Goal: Information Seeking & Learning: Learn about a topic

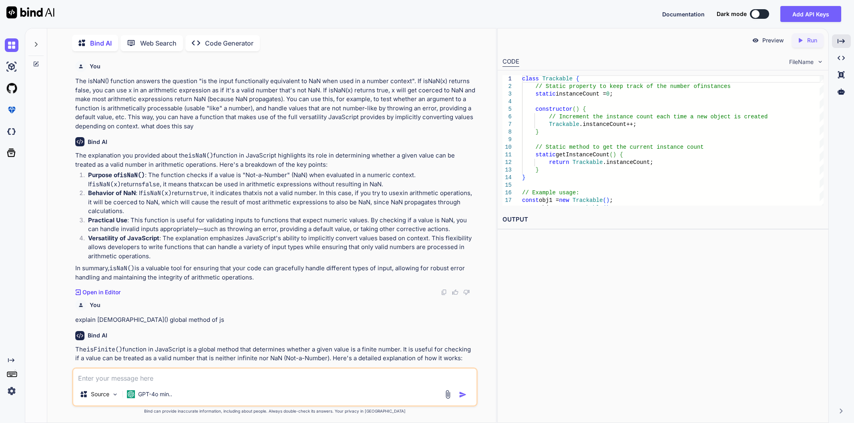
click at [272, 372] on textarea at bounding box center [274, 376] width 403 height 14
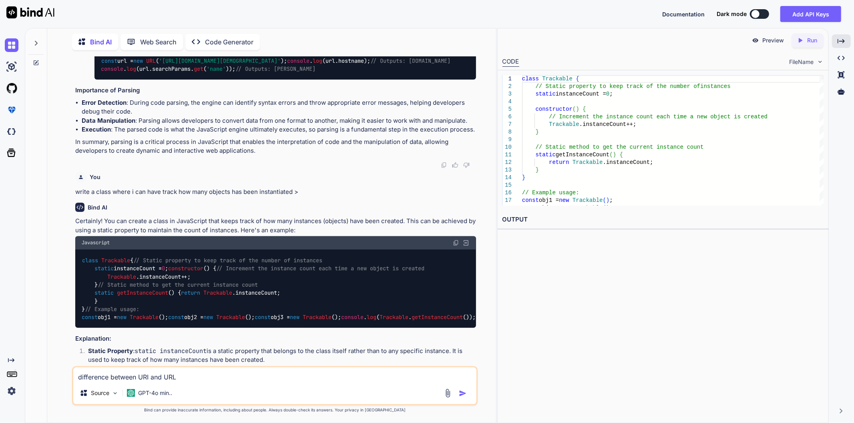
type textarea "difference between URI and URL"
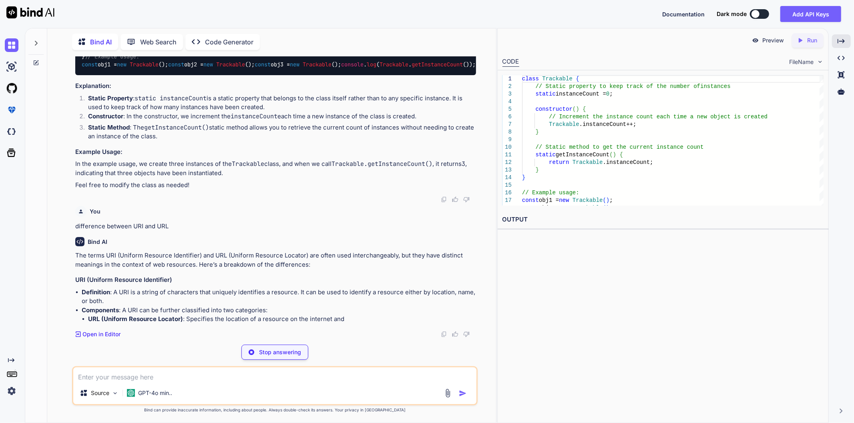
scroll to position [4733, 0]
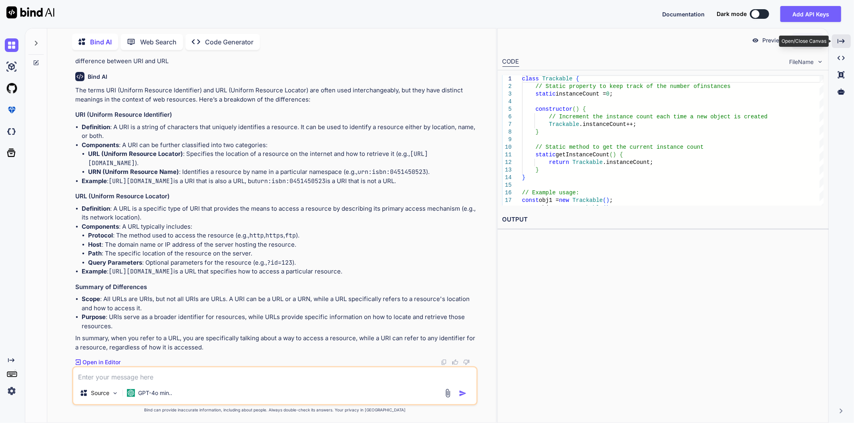
click at [847, 39] on div "Created with Pixso." at bounding box center [841, 41] width 19 height 14
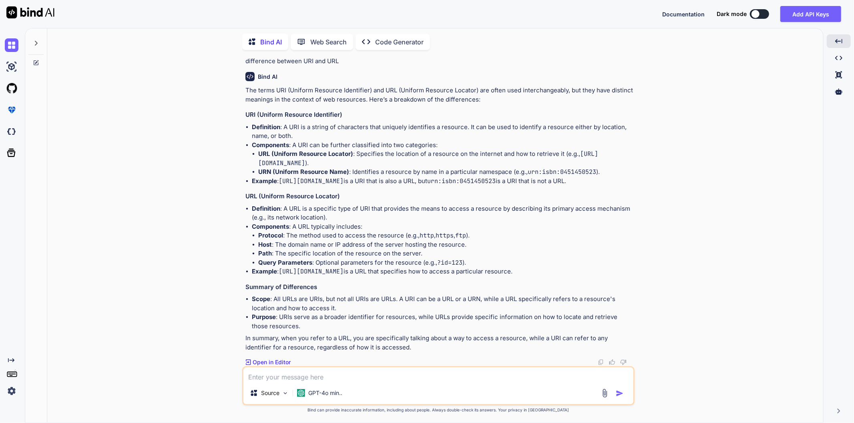
scroll to position [4944, 0]
click at [311, 376] on textarea at bounding box center [438, 375] width 390 height 14
type textarea "what is weakmap in js"
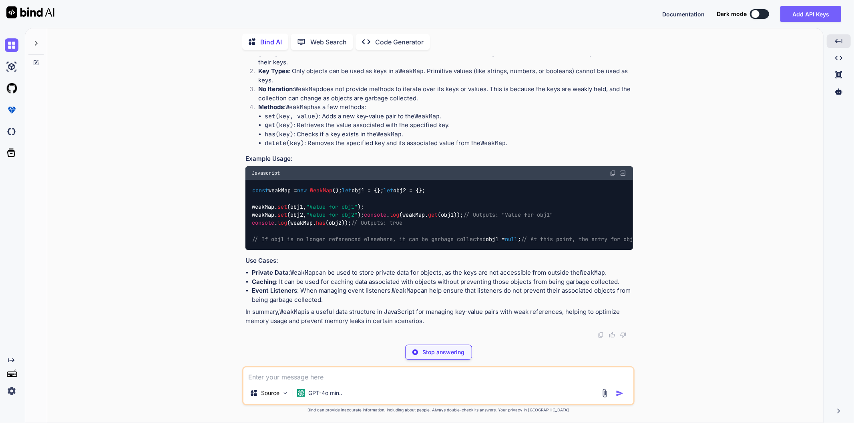
scroll to position [5046, 0]
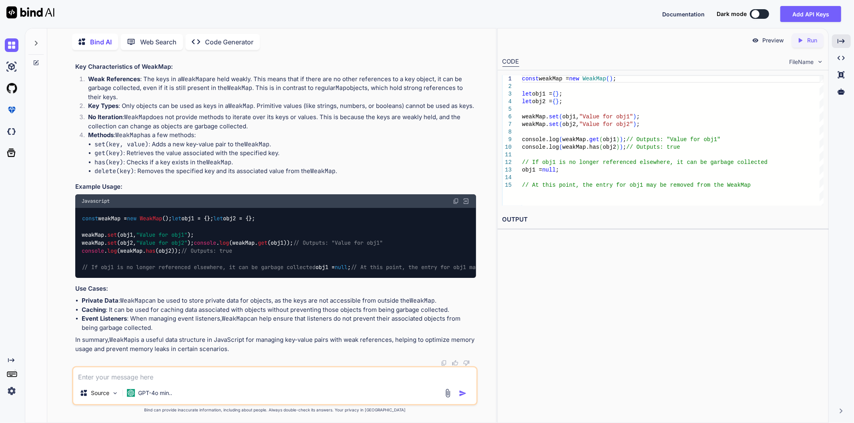
click at [603, 273] on div "Preview Created with Pixso. Run CODE FileName 1 2 3 4 5 6 7 8 9 10 11 12 13 14 …" at bounding box center [662, 225] width 331 height 395
click at [188, 377] on textarea at bounding box center [274, 375] width 403 height 14
type textarea "do we use weakMap anywhere in development purpose in js"
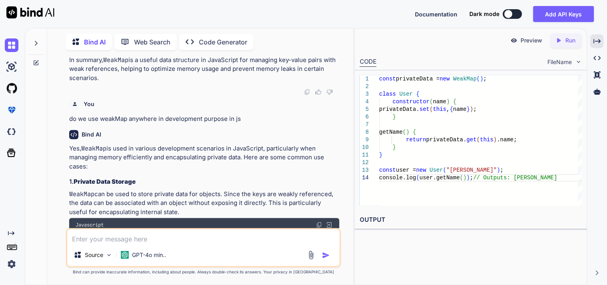
scroll to position [6195, 0]
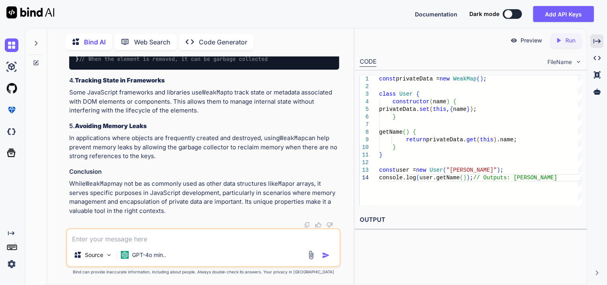
click at [192, 235] on textarea at bounding box center [203, 236] width 273 height 14
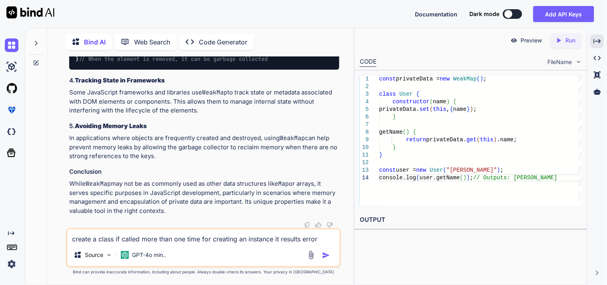
type textarea "create a class if called more than one time for creating an instance it results…"
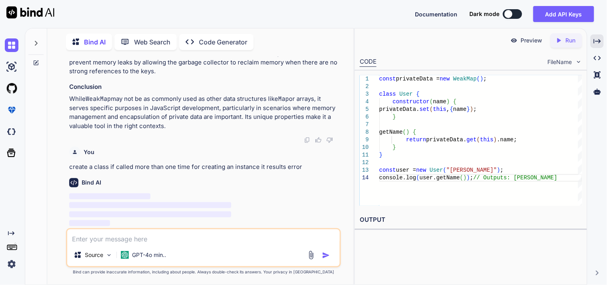
scroll to position [6989, 0]
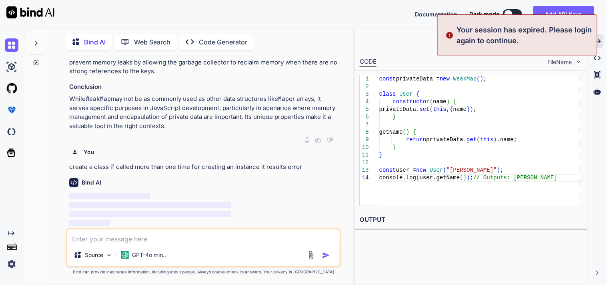
type textarea "create a class if called more than one time for creating an instance it results…"
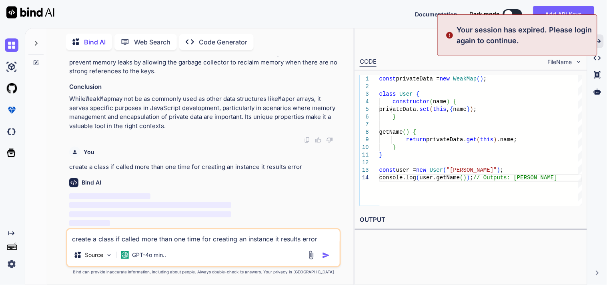
scroll to position [0, 0]
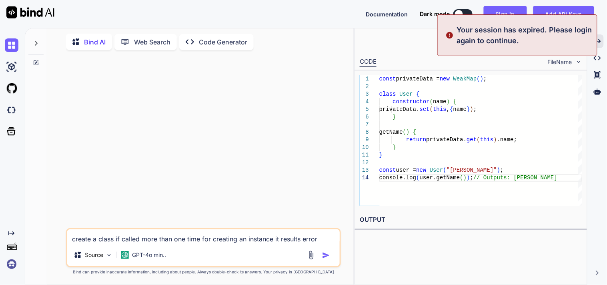
drag, startPoint x: 316, startPoint y: 169, endPoint x: 158, endPoint y: 169, distance: 158.1
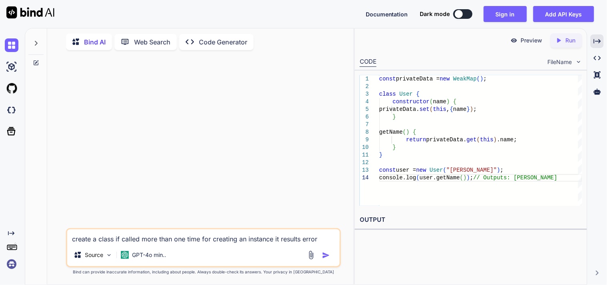
drag, startPoint x: 322, startPoint y: 238, endPoint x: 61, endPoint y: 237, distance: 260.6
click at [61, 237] on div "create a class if called more than one time for creating an instance it results…" at bounding box center [204, 170] width 300 height 228
click at [193, 129] on div at bounding box center [204, 142] width 273 height 172
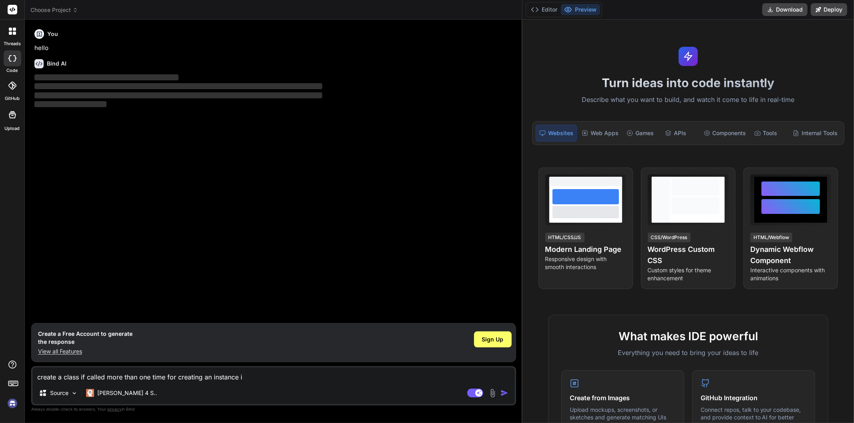
drag, startPoint x: 331, startPoint y: 263, endPoint x: 882, endPoint y: 263, distance: 550.8
click at [853, 263] on html "threads code GitHub Upload Choose Project Created with Pixso. Bind AI Web Searc…" at bounding box center [427, 211] width 854 height 423
click at [488, 337] on span "Sign Up" at bounding box center [493, 340] width 22 height 8
type textarea "x"
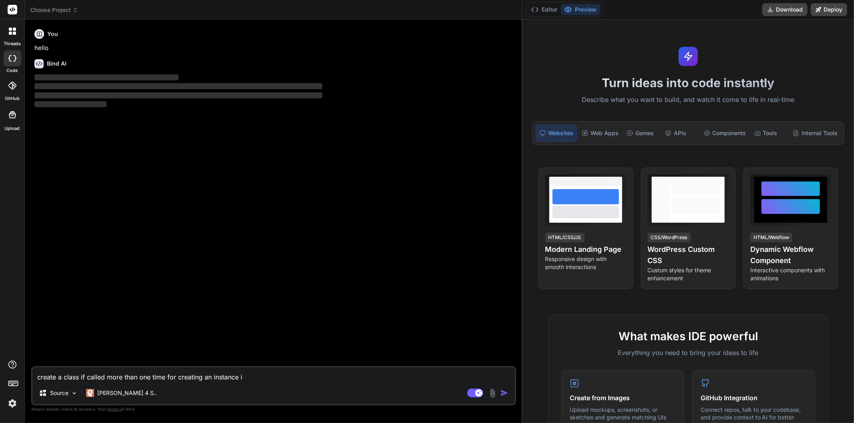
drag, startPoint x: 253, startPoint y: 376, endPoint x: 38, endPoint y: 372, distance: 214.6
click at [38, 372] on textarea "create a class if called more than one time for creating an instance i" at bounding box center [273, 375] width 482 height 14
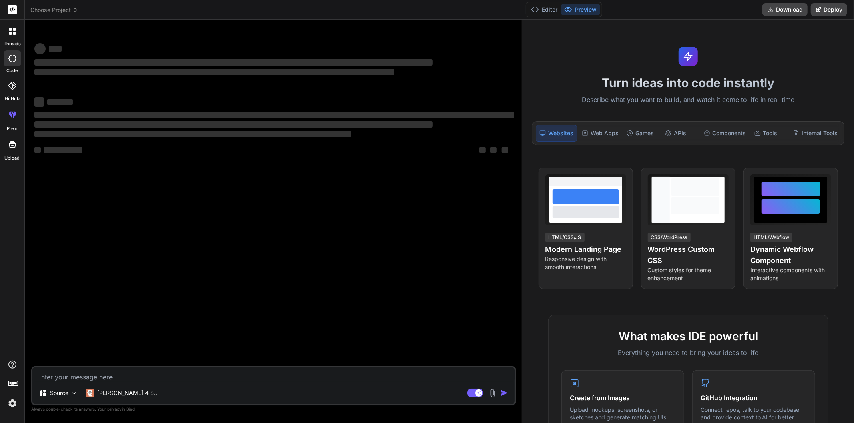
type textarea "x"
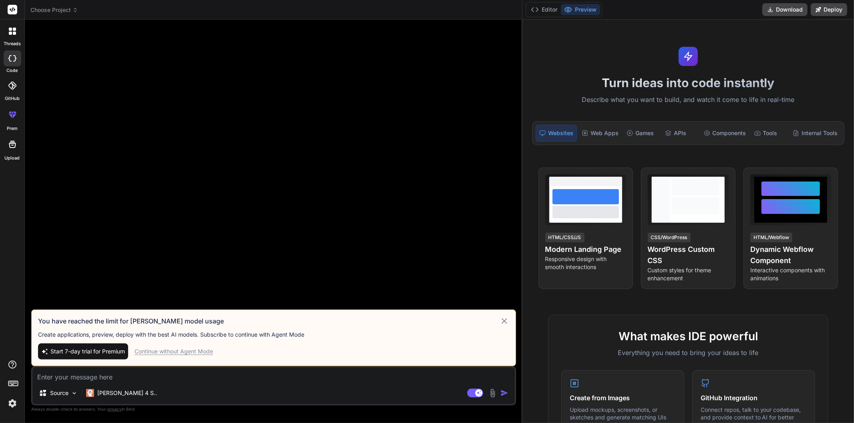
click at [171, 355] on div "Continue without Agent Mode" at bounding box center [173, 352] width 78 height 8
type textarea "x"
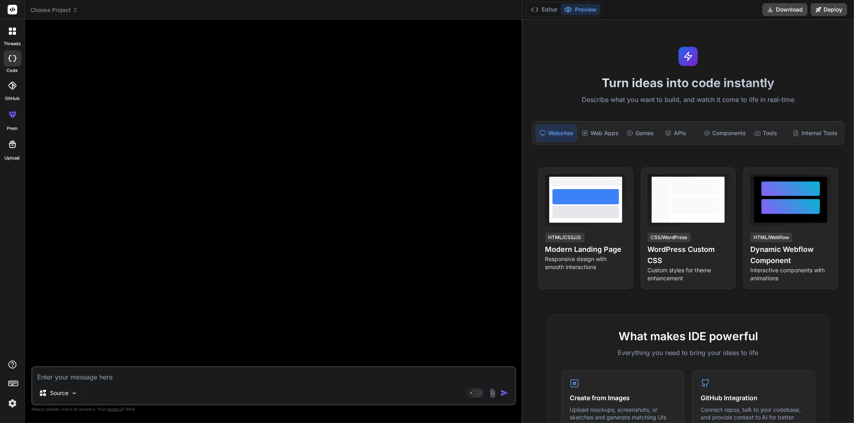
click at [166, 373] on textarea at bounding box center [273, 375] width 482 height 14
paste textarea "[[PrimitiveValue]]"
type textarea "[[PrimitiveValue]]"
type textarea "x"
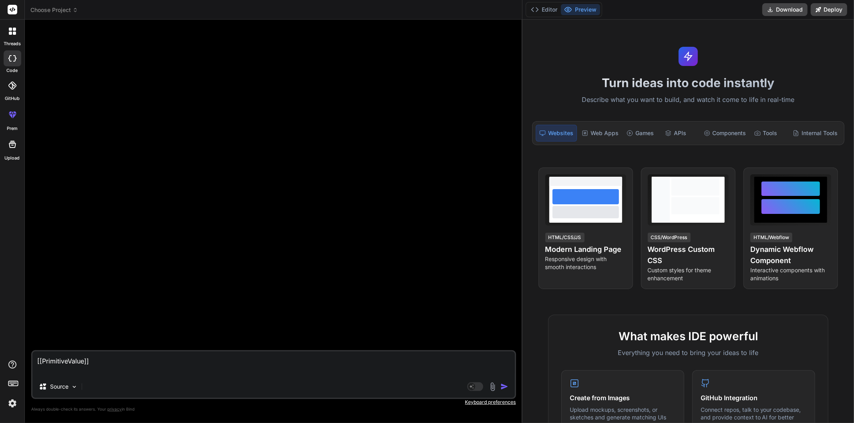
type textarea "[[PrimitiveValue]]"
type textarea "x"
type textarea "[[PrimitiveValue]] w"
type textarea "x"
type textarea "[[PrimitiveValue]] wh"
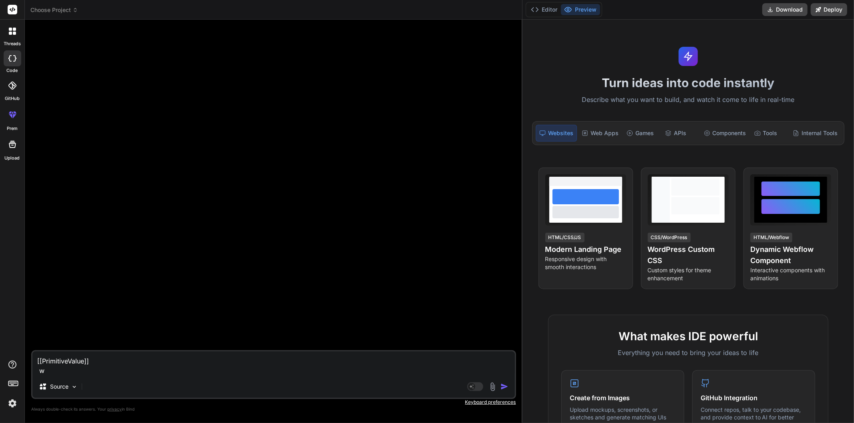
type textarea "x"
type textarea "[[PrimitiveValue]] wha"
type textarea "x"
type textarea "[[PrimitiveValue]] what"
type textarea "x"
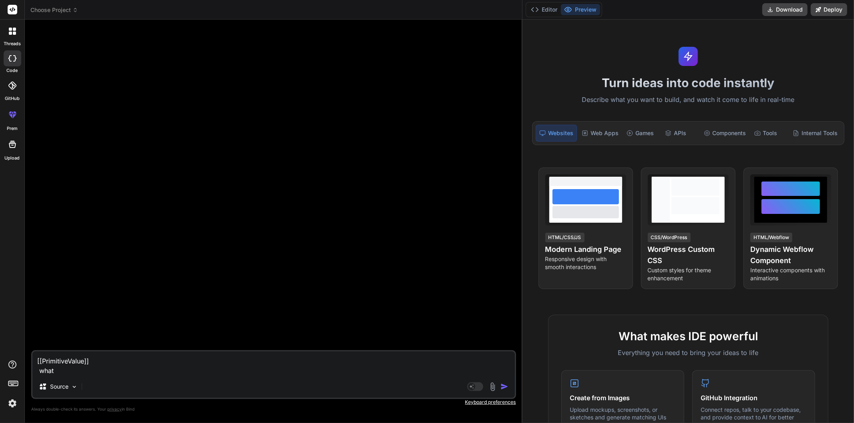
type textarea "[[PrimitiveValue]] what"
type textarea "x"
type textarea "[[PrimitiveValue]] what d"
type textarea "x"
type textarea "[[PrimitiveValue]] what do"
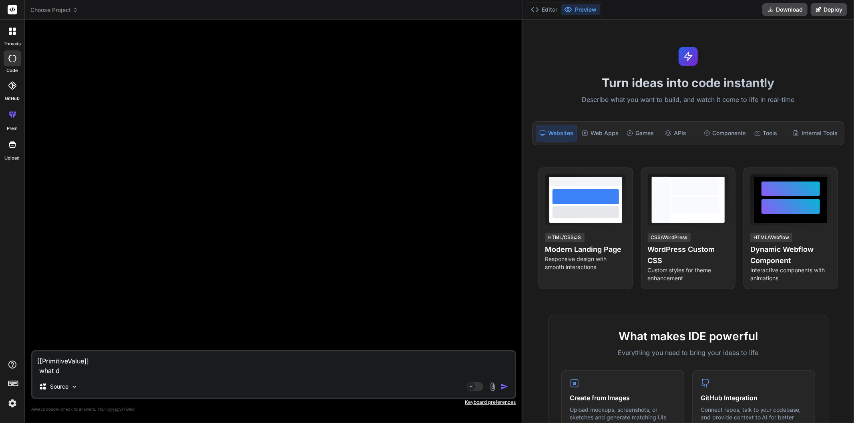
type textarea "x"
type textarea "[[PrimitiveValue]] what doe"
type textarea "x"
type textarea "[[PrimitiveValue]] what does"
type textarea "x"
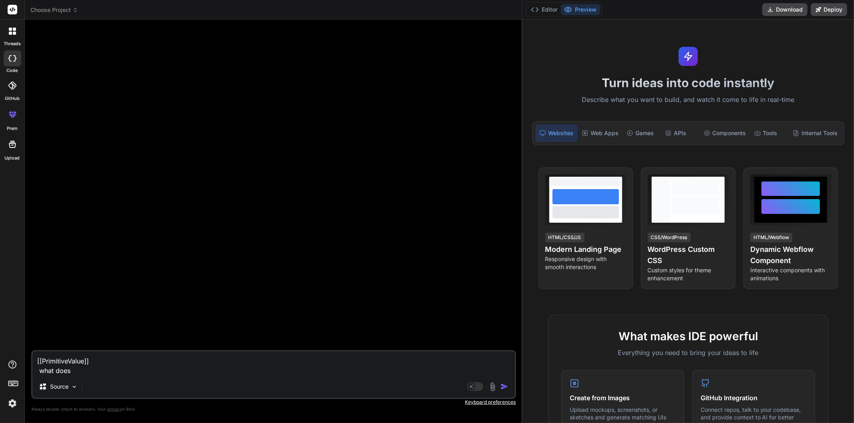
type textarea "[[PrimitiveValue]] what does"
type textarea "x"
type textarea "[[PrimitiveValue]] what does t"
type textarea "x"
type textarea "[[PrimitiveValue]] what does th"
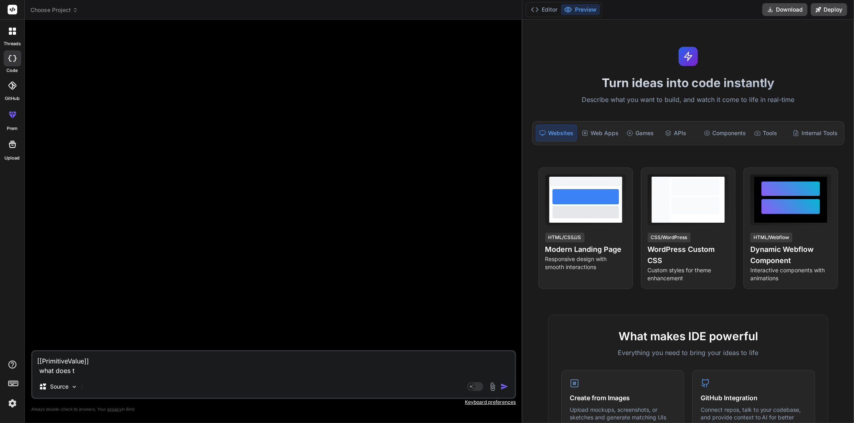
type textarea "x"
type textarea "[[PrimitiveValue]] what does thi"
type textarea "x"
type textarea "[[PrimitiveValue]] what does this"
type textarea "x"
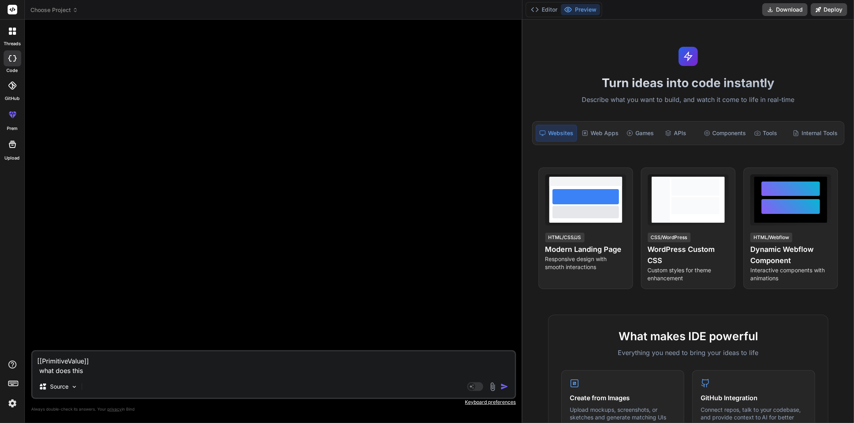
type textarea "[[PrimitiveValue]] what does this"
type textarea "x"
type textarea "[[PrimitiveValue]] what does this m"
type textarea "x"
type textarea "[[PrimitiveValue]] what does this me"
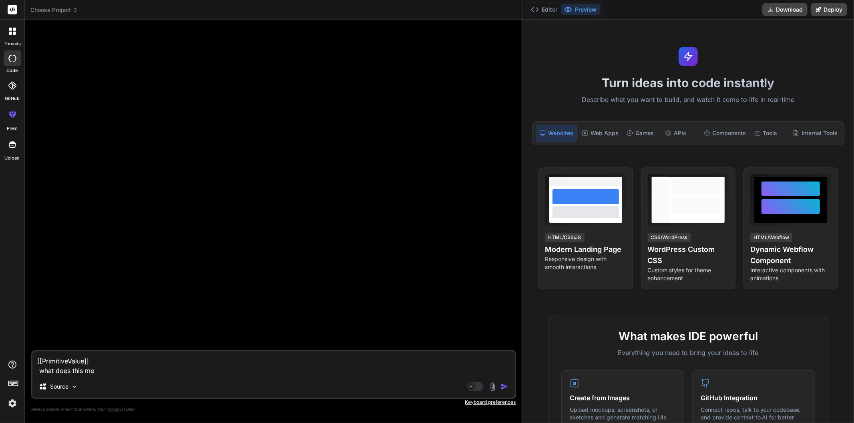
type textarea "x"
type textarea "[[PrimitiveValue]] what does this mea"
type textarea "x"
type textarea "[[PrimitiveValue]] what does this mean"
type textarea "x"
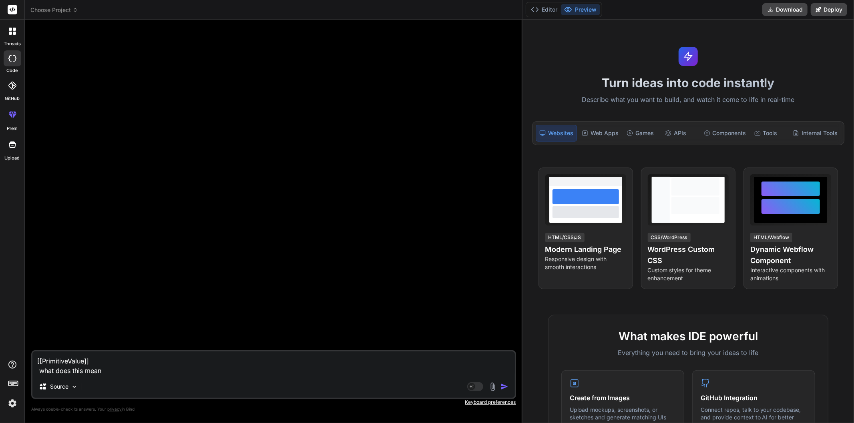
type textarea "[[PrimitiveValue]] what does this means"
type textarea "x"
type textarea "[[PrimitiveValue]] what does this means"
type textarea "x"
type textarea "[[PrimitiveValue]] what does this means ?"
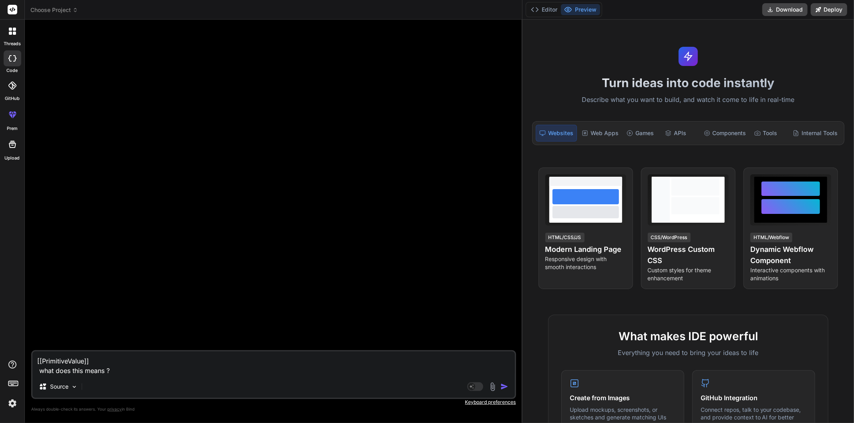
type textarea "x"
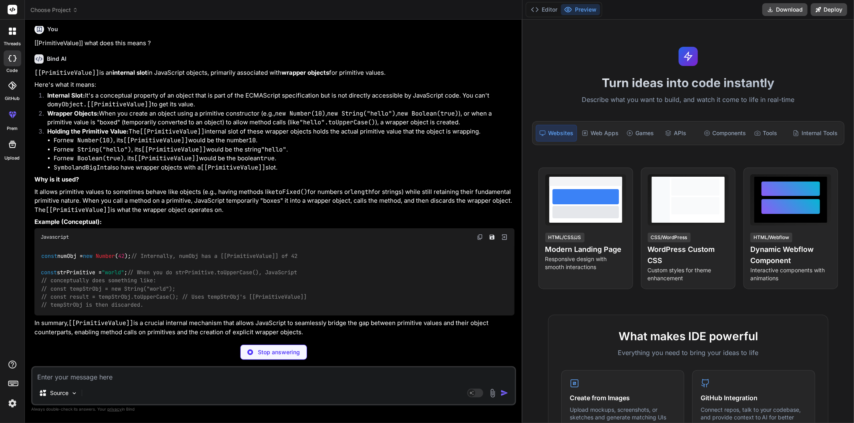
scroll to position [20, 0]
type textarea "x"
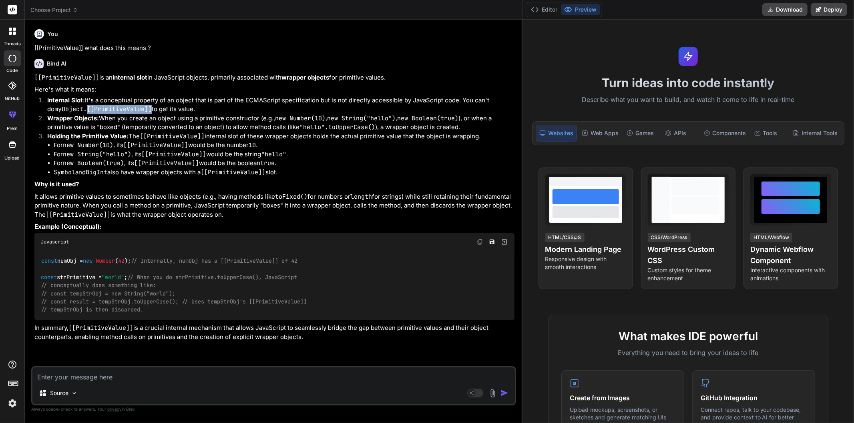
drag, startPoint x: 81, startPoint y: 110, endPoint x: 143, endPoint y: 110, distance: 62.0
click at [143, 110] on code "myObject.[[PrimitiveValue]]" at bounding box center [102, 109] width 97 height 8
copy code "[[PrimitiveValue]]"
click at [309, 169] on li "Symbol and BigInt also have wrapper objects with a [[PrimitiveValue]] slot." at bounding box center [284, 172] width 461 height 9
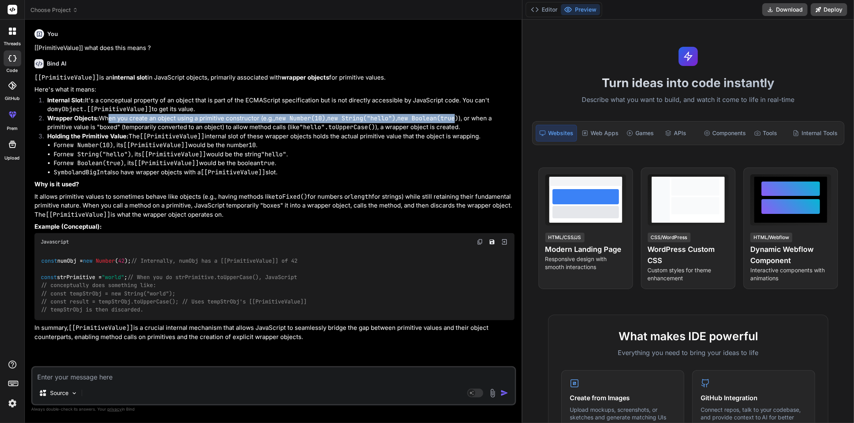
drag, startPoint x: 105, startPoint y: 114, endPoint x: 461, endPoint y: 122, distance: 355.9
click at [461, 122] on li "Wrapper Objects: When you create an object using a primitive constructor (e.g.,…" at bounding box center [278, 123] width 474 height 18
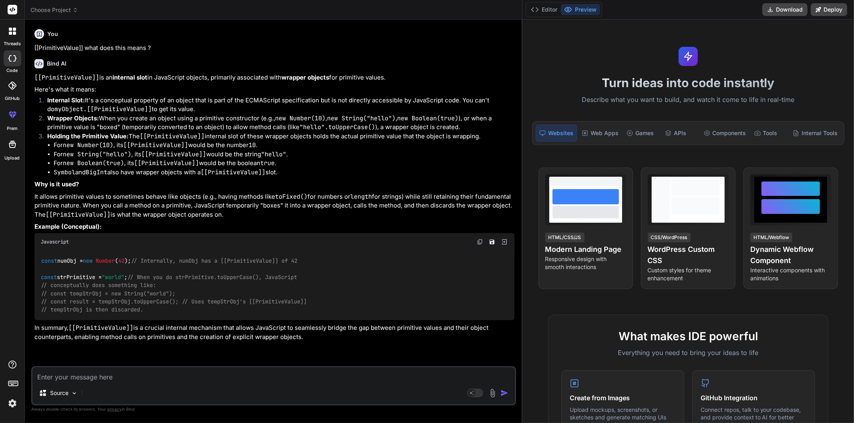
click at [86, 130] on li "Wrapper Objects: When you create an object using a primitive constructor (e.g.,…" at bounding box center [278, 123] width 474 height 18
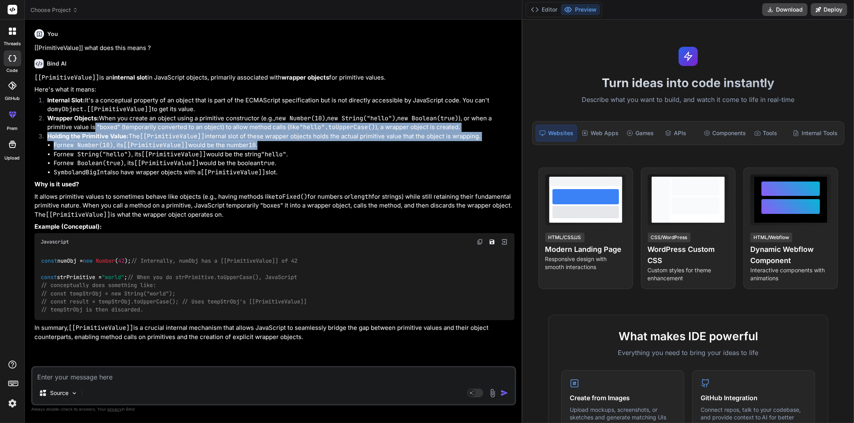
drag, startPoint x: 94, startPoint y: 129, endPoint x: 408, endPoint y: 142, distance: 314.5
click at [408, 142] on ol "Internal Slot: It's a conceptual property of an object that is part of the ECMA…" at bounding box center [274, 136] width 480 height 81
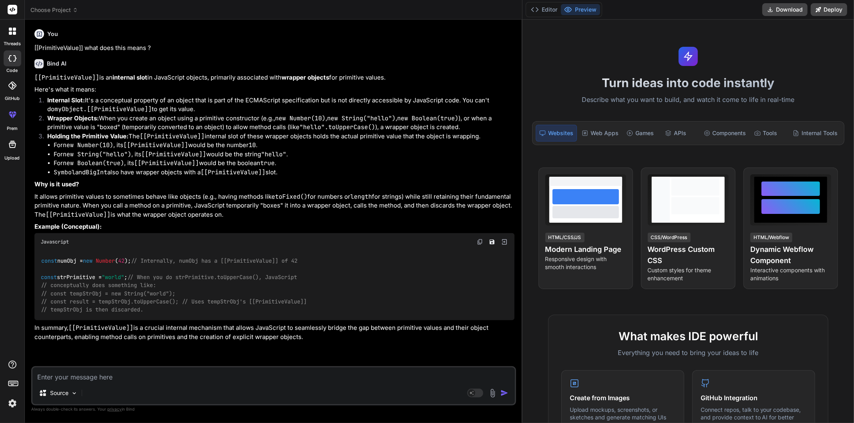
click at [390, 157] on li "For new String("hello") , its [[PrimitiveValue]] would be the string "hello" ." at bounding box center [284, 154] width 461 height 9
click at [355, 170] on li "Symbol and BigInt also have wrapper objects with a [[PrimitiveValue]] slot." at bounding box center [284, 172] width 461 height 9
click at [337, 155] on li "For new String("hello") , its [[PrimitiveValue]] would be the string "hello" ." at bounding box center [284, 154] width 461 height 9
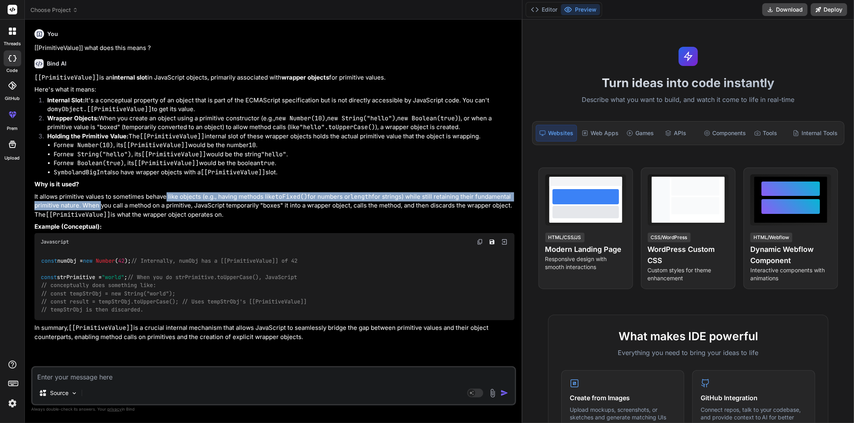
drag, startPoint x: 97, startPoint y: 201, endPoint x: 165, endPoint y: 195, distance: 67.9
click at [165, 195] on p "It allows primitive values to sometimes behave like objects (e.g., having metho…" at bounding box center [274, 206] width 480 height 27
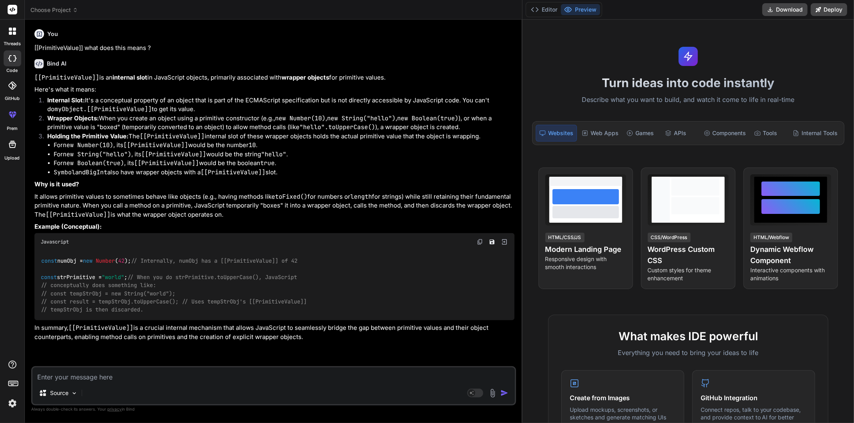
click at [223, 214] on p "It allows primitive values to sometimes behave like objects (e.g., having metho…" at bounding box center [274, 206] width 480 height 27
drag, startPoint x: 233, startPoint y: 199, endPoint x: 395, endPoint y: 199, distance: 161.7
click at [395, 199] on p "It allows primitive values to sometimes behave like objects (e.g., having metho…" at bounding box center [274, 206] width 480 height 27
drag, startPoint x: 413, startPoint y: 214, endPoint x: 417, endPoint y: 213, distance: 4.6
click at [413, 214] on p "It allows primitive values to sometimes behave like objects (e.g., having metho…" at bounding box center [274, 206] width 480 height 27
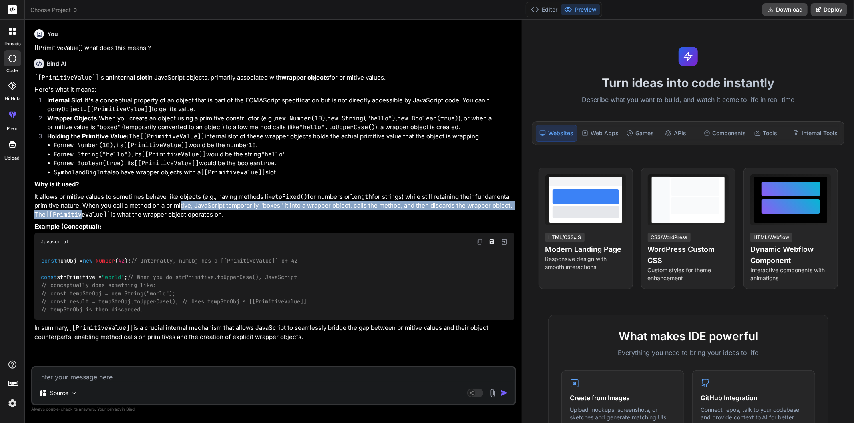
drag, startPoint x: 81, startPoint y: 210, endPoint x: 177, endPoint y: 207, distance: 95.3
click at [177, 207] on p "It allows primitive values to sometimes behave like objects (e.g., having metho…" at bounding box center [274, 206] width 480 height 27
click at [208, 209] on p "It allows primitive values to sometimes behave like objects (e.g., having metho…" at bounding box center [274, 206] width 480 height 27
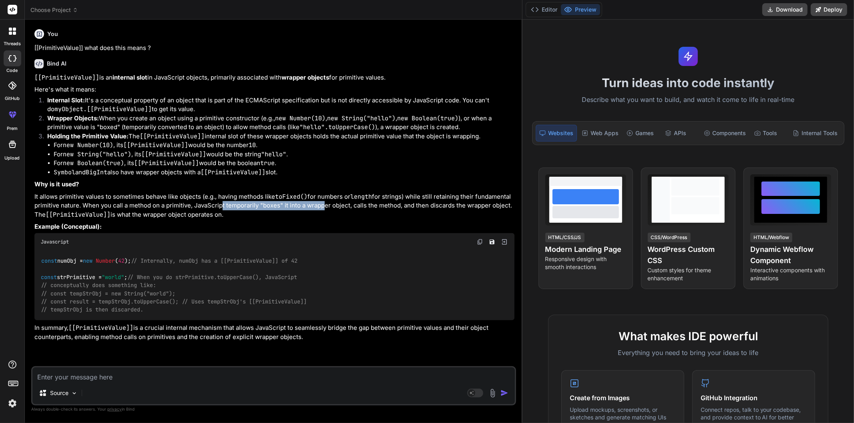
drag, startPoint x: 219, startPoint y: 209, endPoint x: 319, endPoint y: 210, distance: 100.1
click at [319, 210] on p "It allows primitive values to sometimes behave like objects (e.g., having metho…" at bounding box center [274, 206] width 480 height 27
click at [306, 218] on p "It allows primitive values to sometimes behave like objects (e.g., having metho…" at bounding box center [274, 206] width 480 height 27
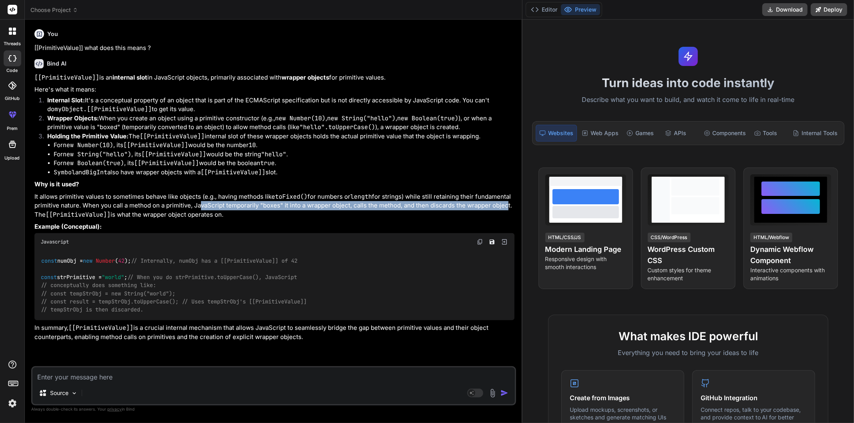
drag, startPoint x: 196, startPoint y: 205, endPoint x: 502, endPoint y: 209, distance: 306.2
click at [502, 209] on p "It allows primitive values to sometimes behave like objects (e.g., having metho…" at bounding box center [274, 206] width 480 height 27
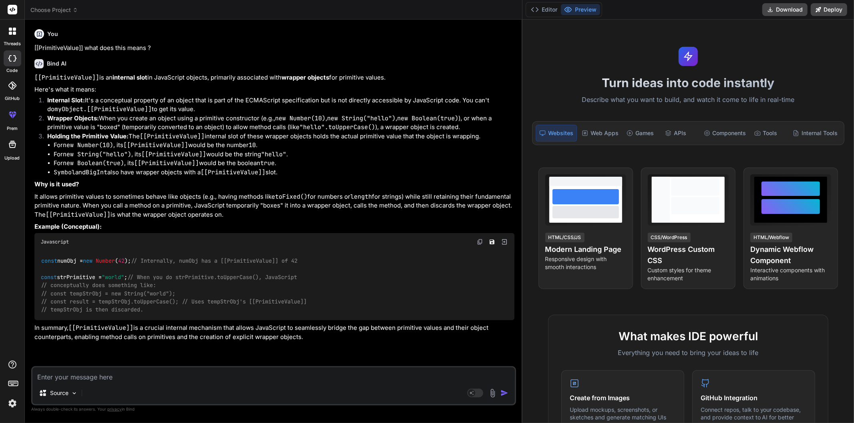
click at [393, 215] on p "It allows primitive values to sometimes behave like objects (e.g., having metho…" at bounding box center [274, 206] width 480 height 27
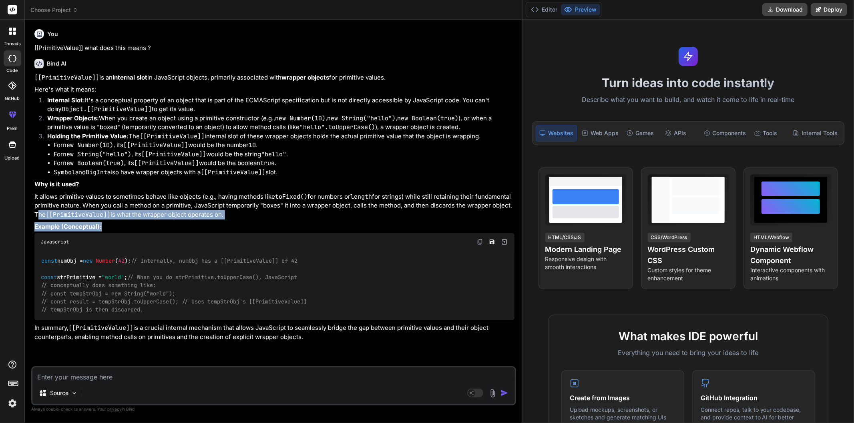
drag, startPoint x: 36, startPoint y: 217, endPoint x: 223, endPoint y: 219, distance: 187.3
click at [223, 219] on div "[[PrimitiveValue]] is an internal slot in JavaScript objects, primarily associa…" at bounding box center [274, 207] width 480 height 269
click at [259, 217] on p "It allows primitive values to sometimes behave like objects (e.g., having metho…" at bounding box center [274, 206] width 480 height 27
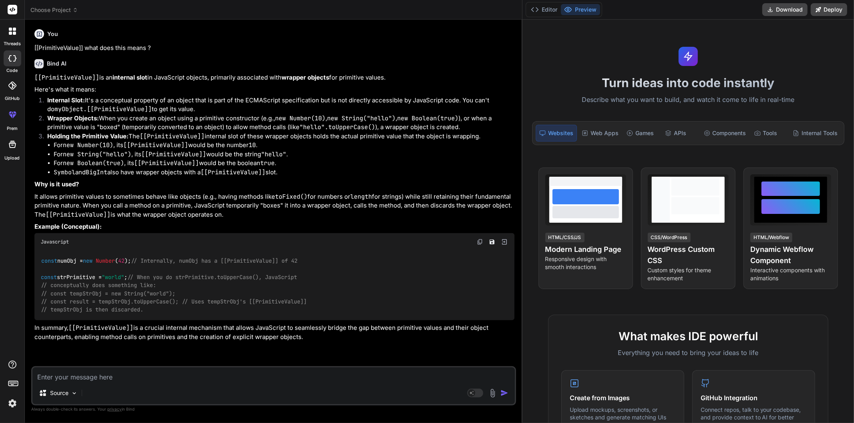
click at [174, 379] on textarea at bounding box center [273, 375] width 482 height 14
type textarea "s"
type textarea "x"
type textarea "so"
type textarea "x"
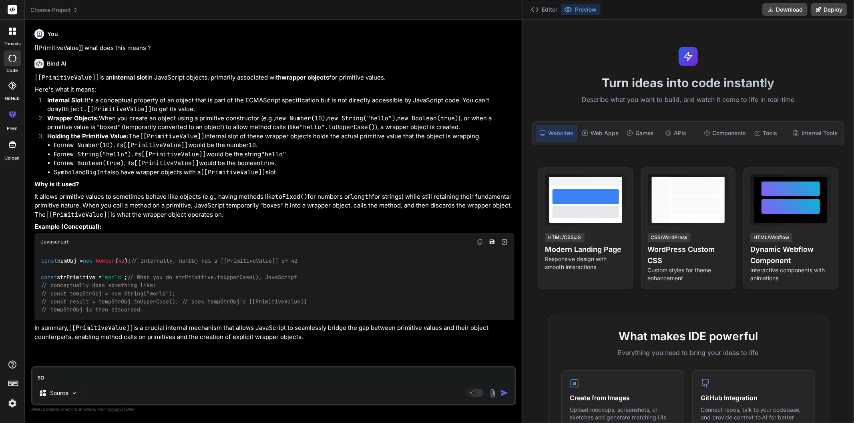
type textarea "so"
type textarea "x"
type textarea "so y"
type textarea "x"
type textarea "so yo"
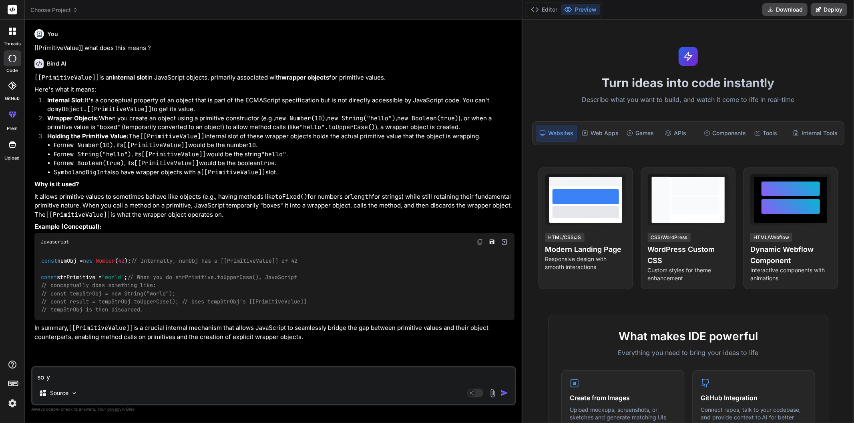
type textarea "x"
type textarea "so you"
type textarea "x"
type textarea "so you"
type textarea "x"
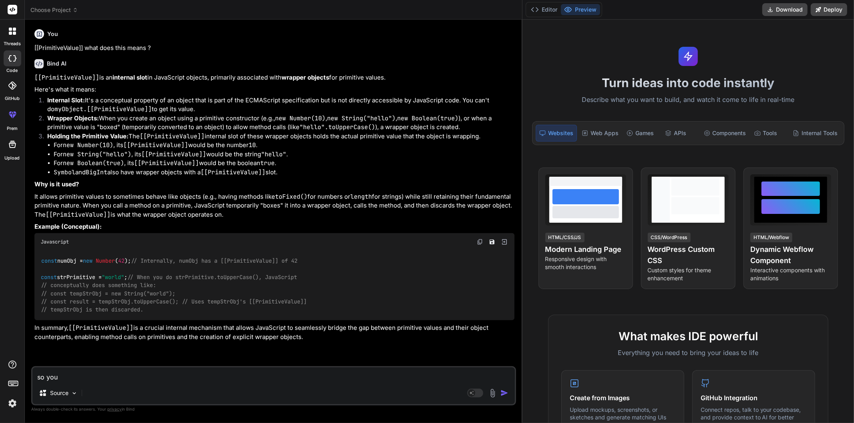
type textarea "so you m"
type textarea "x"
type textarea "so you me"
type textarea "x"
type textarea "so you mea"
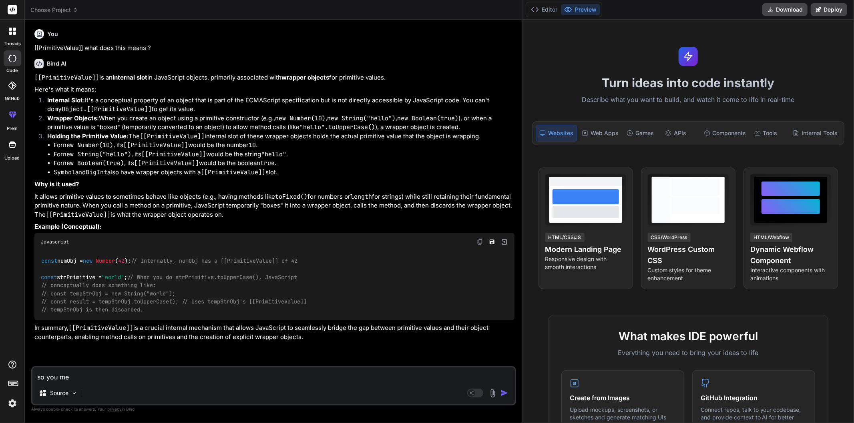
type textarea "x"
type textarea "so you mean"
type textarea "x"
type textarea "so you mean"
type textarea "x"
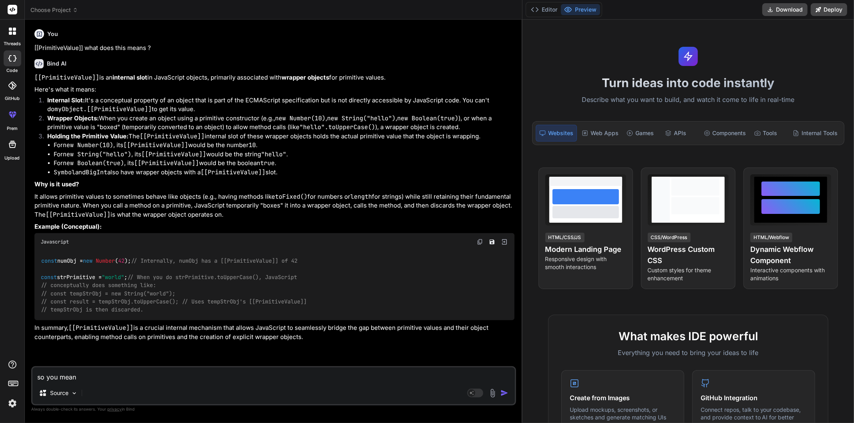
type textarea "so you mean t"
type textarea "x"
type textarea "so you mean to"
type textarea "x"
type textarea "so you mean to"
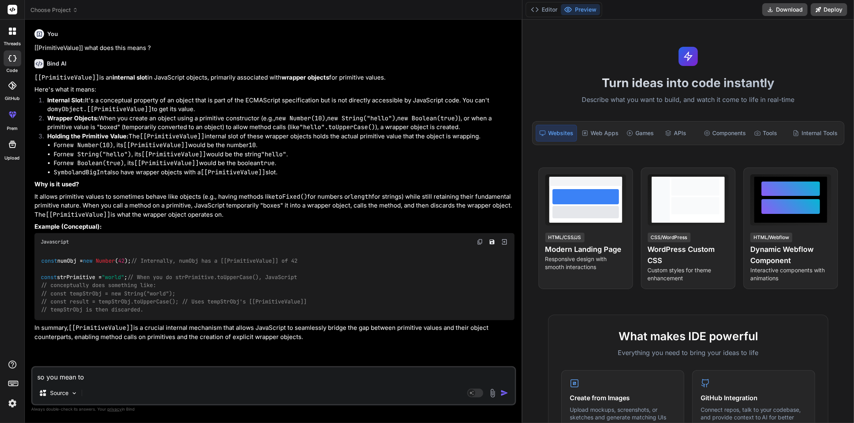
type textarea "x"
type textarea "so you mean to s"
type textarea "x"
type textarea "so you mean to sa"
type textarea "x"
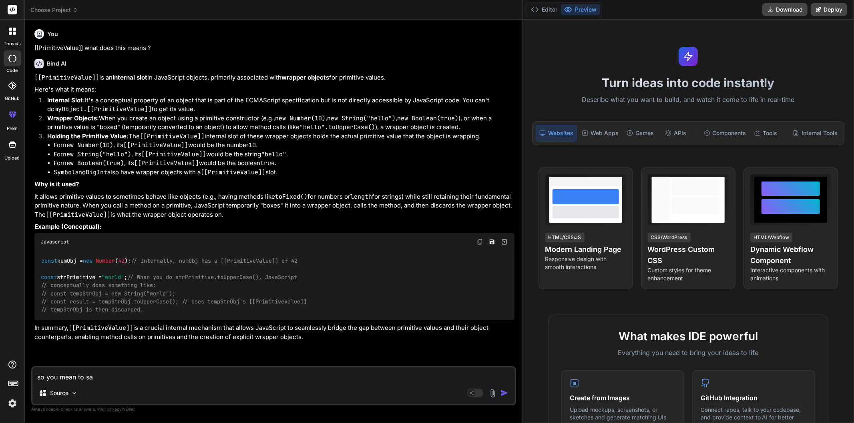
type textarea "so you mean to say"
type textarea "x"
type textarea "so you mean to say"
type textarea "x"
type textarea "so you mean to say ["
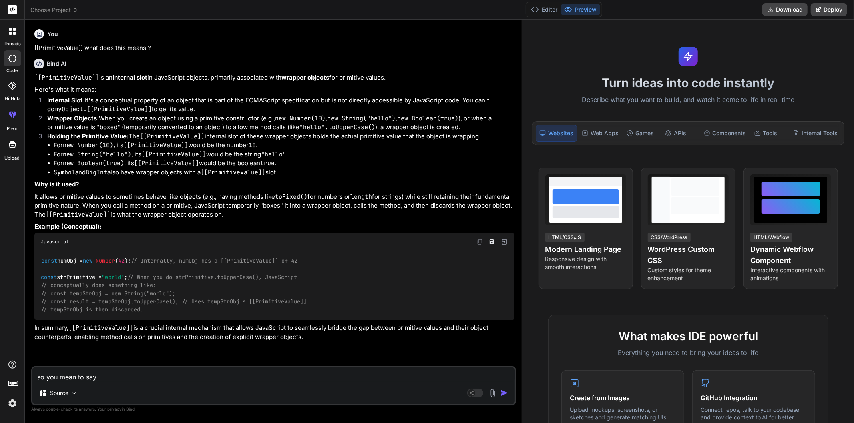
type textarea "x"
type textarea "so you mean to say [["
type textarea "x"
type textarea "so you mean to say [[P"
type textarea "x"
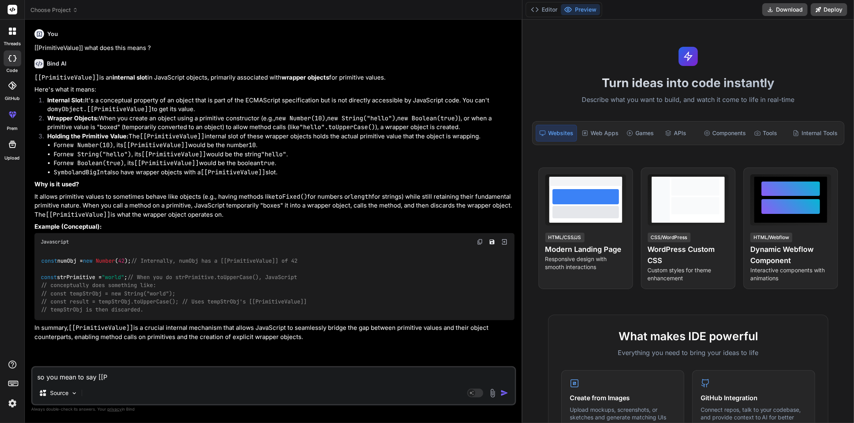
type textarea "so you mean to say [[Pr"
type textarea "x"
type textarea "so you mean to say [[Pri"
type textarea "x"
type textarea "so you mean to say [[Prim"
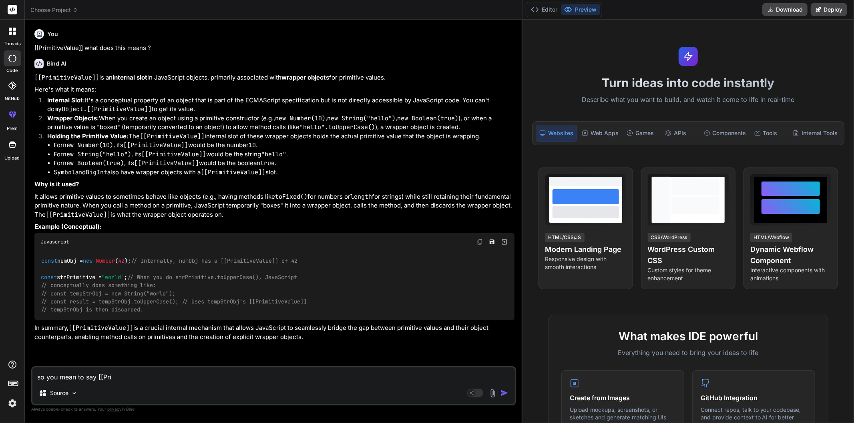
type textarea "x"
type textarea "so you mean to say [[Primi"
type textarea "x"
type textarea "so you mean to say [[Primit"
type textarea "x"
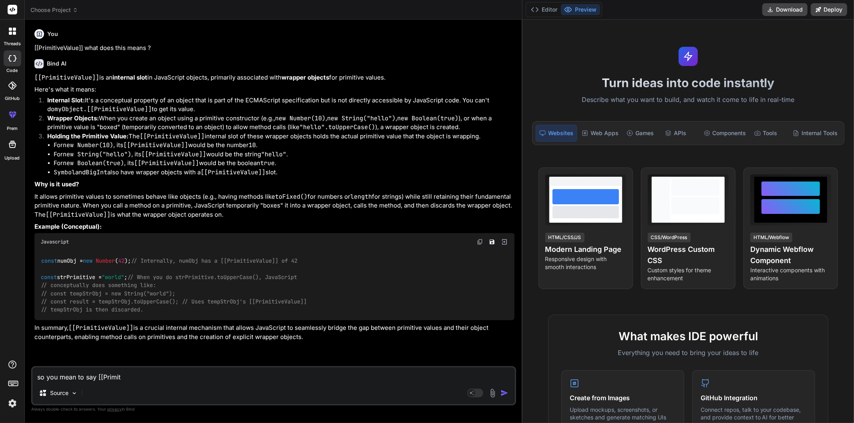
type textarea "so you mean to say [[Primiti"
type textarea "x"
type textarea "so you mean to say [[Primitiv"
type textarea "x"
type textarea "so you mean to say [[Primitive"
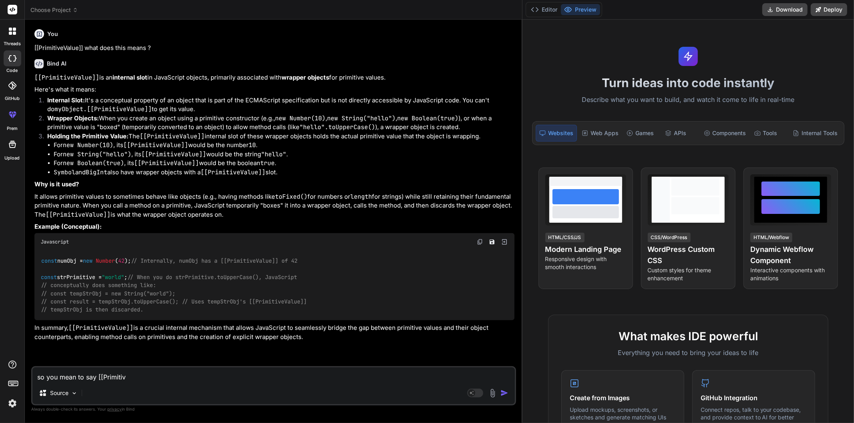
type textarea "x"
type textarea "so you mean to say [[PrimitiveV"
type textarea "x"
type textarea "so you mean to say [[PrimitiveVa"
type textarea "x"
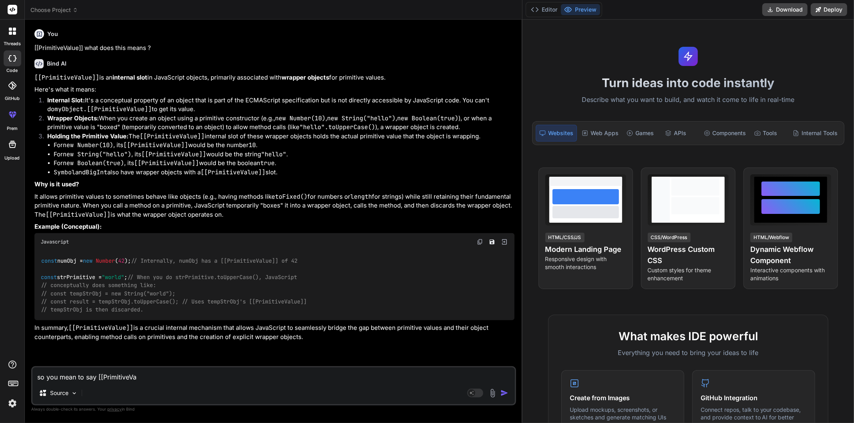
type textarea "so you mean to say [[PrimitiveVal"
type textarea "x"
type textarea "so you mean to say [[PrimitiveValu"
type textarea "x"
type textarea "so you mean to say [[PrimitiveValue"
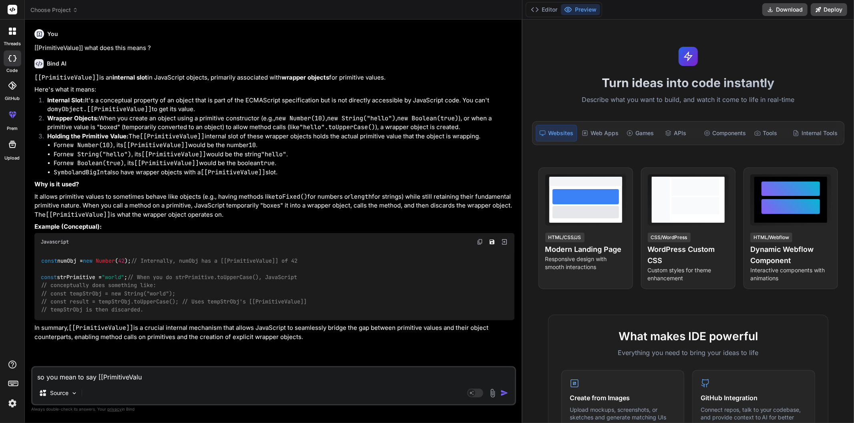
type textarea "x"
type textarea "so you mean to say [[PrimitiveValue}"
type textarea "x"
type textarea "so you mean to say [[PrimitiveValue}}"
type textarea "x"
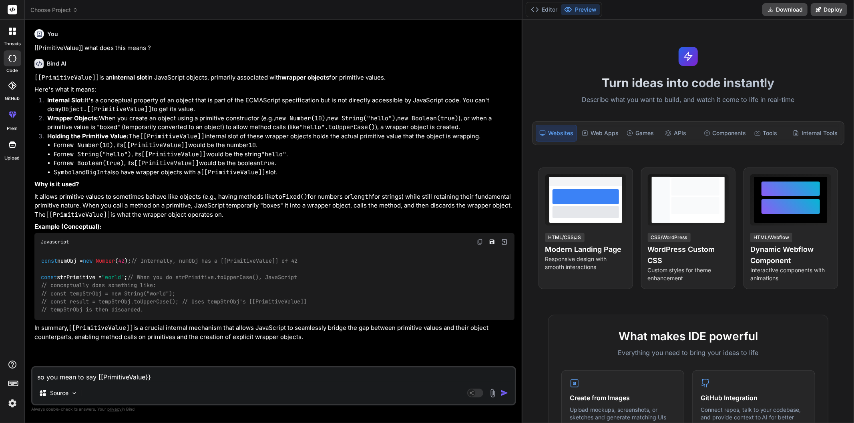
type textarea "so you mean to say [[PrimitiveValue}}"
type textarea "x"
type textarea "so you mean to say [[PrimitiveValue}} i"
type textarea "x"
type textarea "so you mean to say [[PrimitiveValue}} is"
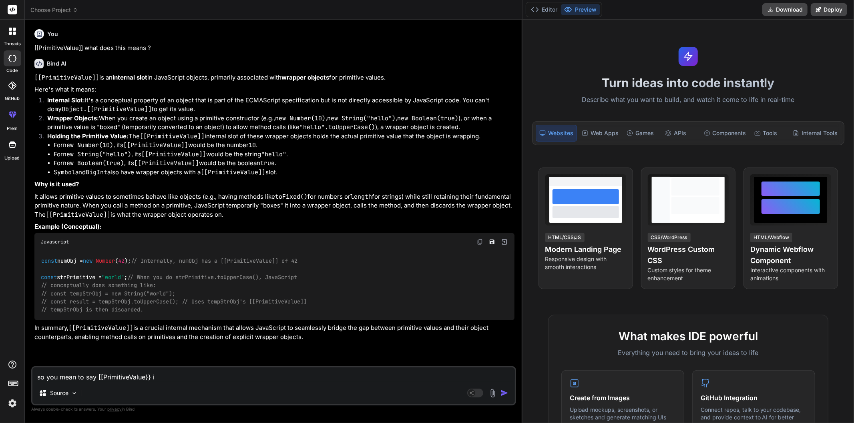
type textarea "x"
type textarea "so you mean to say [[PrimitiveValue}} is"
type textarea "x"
type textarea "so you mean to say [[PrimitiveValue}} is t"
type textarea "x"
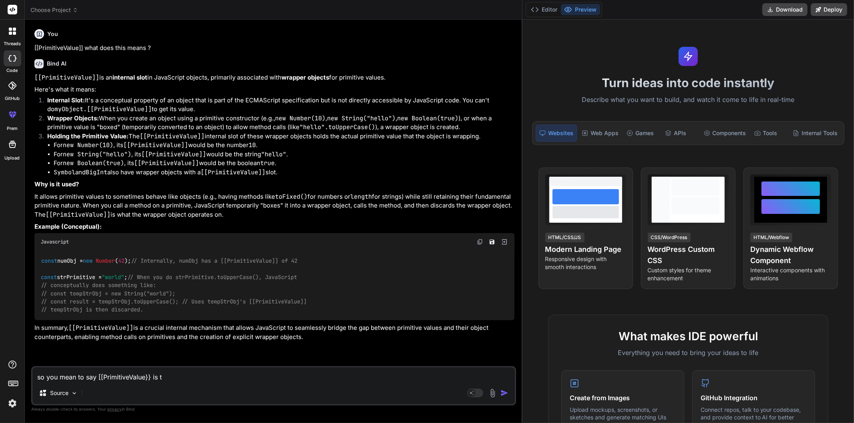
type textarea "so you mean to say [[PrimitiveValue}} is th"
type textarea "x"
type textarea "so you mean to say [[PrimitiveValue}} is the"
type textarea "x"
type textarea "so you mean to say [[PrimitiveValue}} is the"
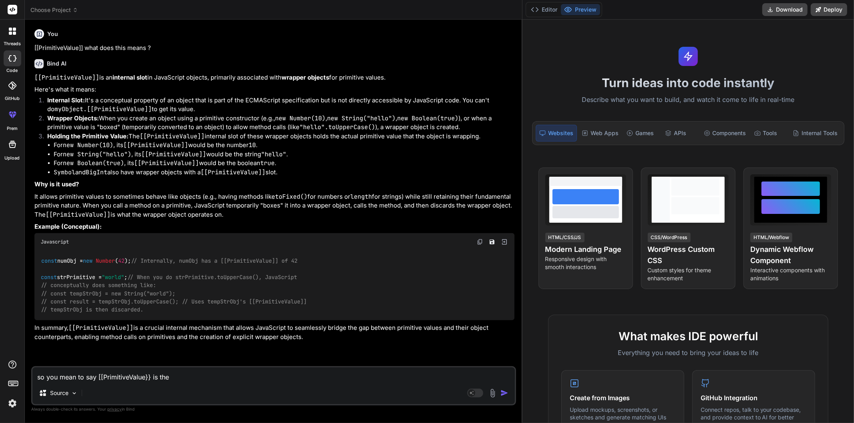
type textarea "x"
type textarea "so you mean to say [[PrimitiveValue}} is the r"
type textarea "x"
type textarea "so you mean to say [[PrimitiveValue}} is the re"
type textarea "x"
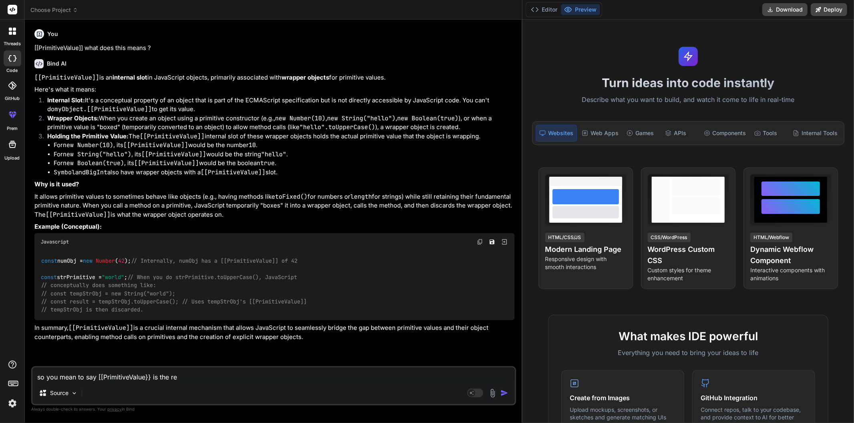
type textarea "so you mean to say [[PrimitiveValue}} is the rea"
type textarea "x"
type textarea "so you mean to say [[PrimitiveValue}} is the reas"
type textarea "x"
type textarea "so you mean to say [[PrimitiveValue}} is the reaso"
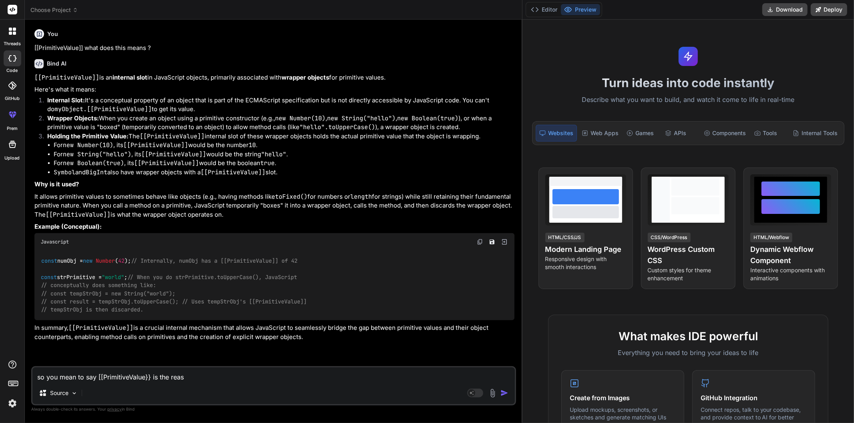
type textarea "x"
type textarea "so you mean to say [[PrimitiveValue}} is the reason"
type textarea "x"
type textarea "so you mean to say [[PrimitiveValue}} is the reason"
type textarea "x"
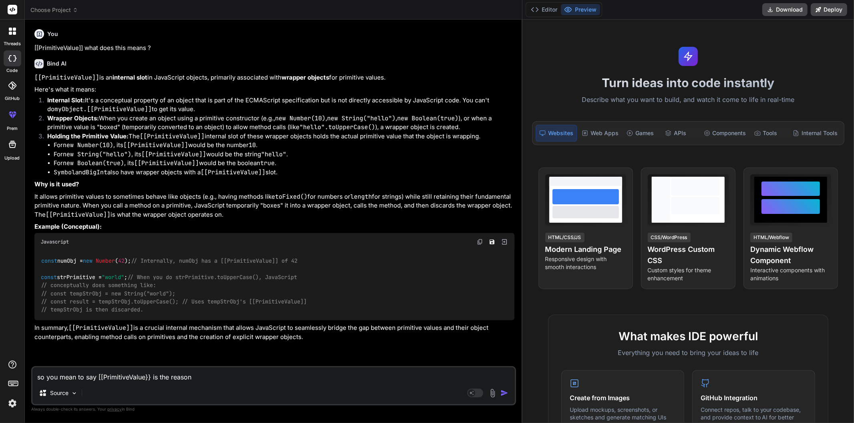
type textarea "so you mean to say [[PrimitiveValue}} is the reason o"
type textarea "x"
type textarea "so you mean to say [[PrimitiveValue}} is the reason on"
type textarea "x"
type textarea "so you mean to say [[PrimitiveValue}} is the reason on"
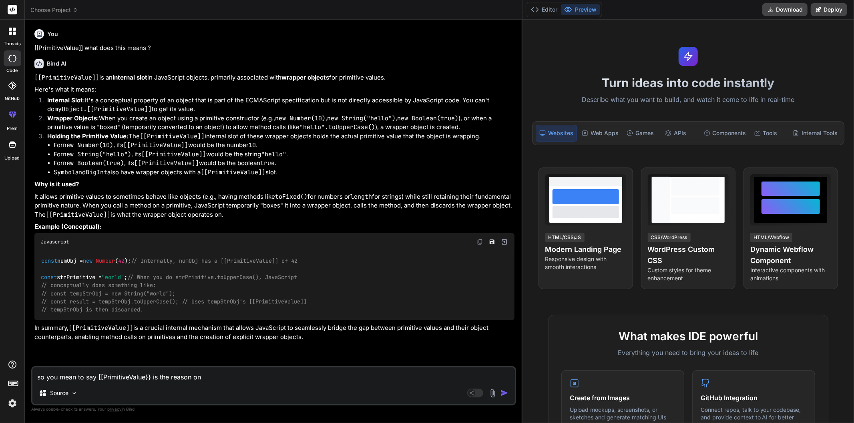
type textarea "x"
type textarea "so you mean to say [[PrimitiveValue}} is the reason on w"
type textarea "x"
type textarea "so you mean to say [[PrimitiveValue}} is the reason on wh"
type textarea "x"
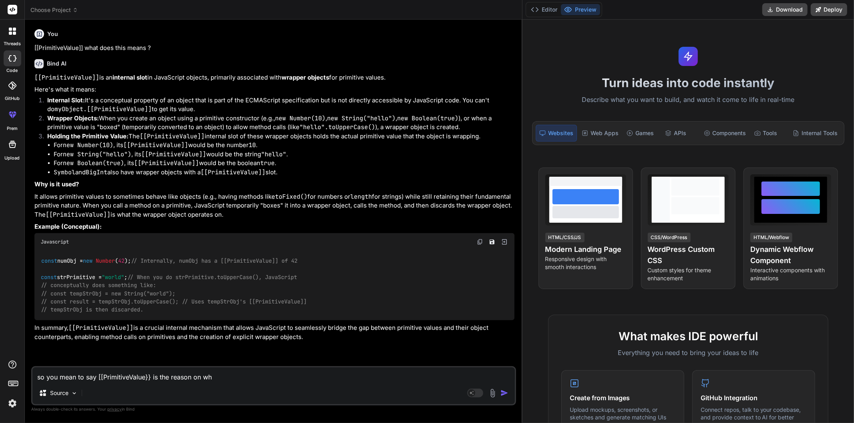
type textarea "so you mean to say [[PrimitiveValue}} is the reason on whi"
type textarea "x"
type textarea "so you mean to say [[PrimitiveValue}} is the reason on wh"
type textarea "x"
type textarea "so you mean to say [[PrimitiveValue}} is the reason on w"
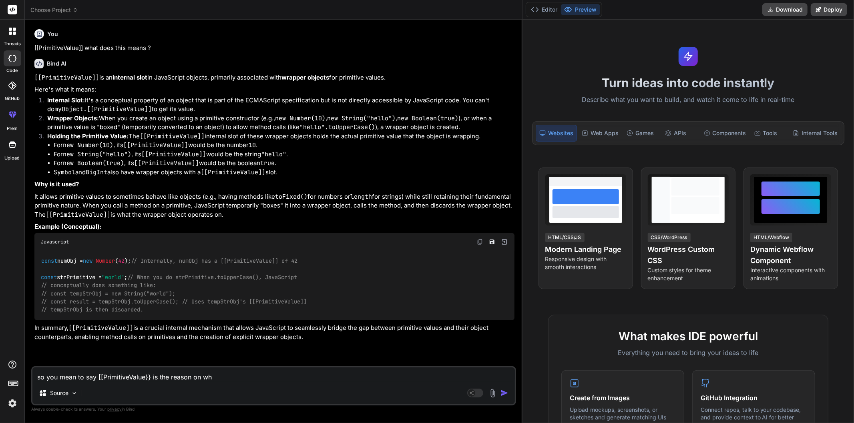
type textarea "x"
type textarea "so you mean to say [[PrimitiveValue}} is the reason on"
type textarea "x"
type textarea "so you mean to say [[PrimitiveValue}} is the reason on"
type textarea "x"
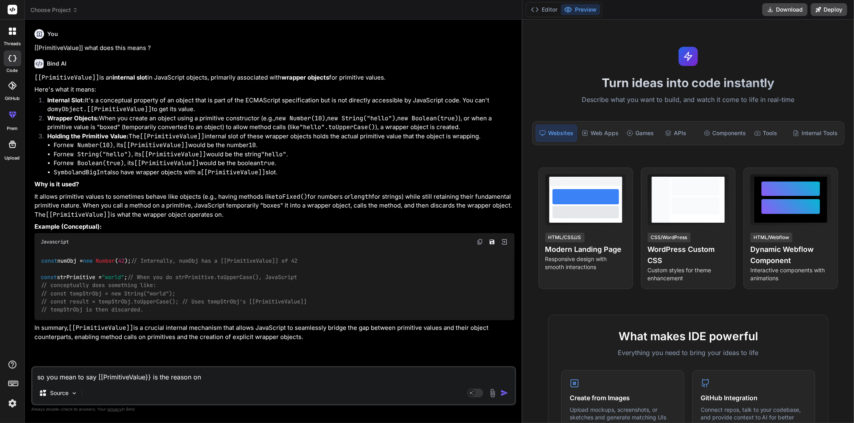
type textarea "so you mean to say [[PrimitiveValue}} is the reason o"
type textarea "x"
type textarea "so you mean to say [[PrimitiveValue}} is the reason"
type textarea "x"
type textarea "so you mean to say [[PrimitiveValue}} is the reason d"
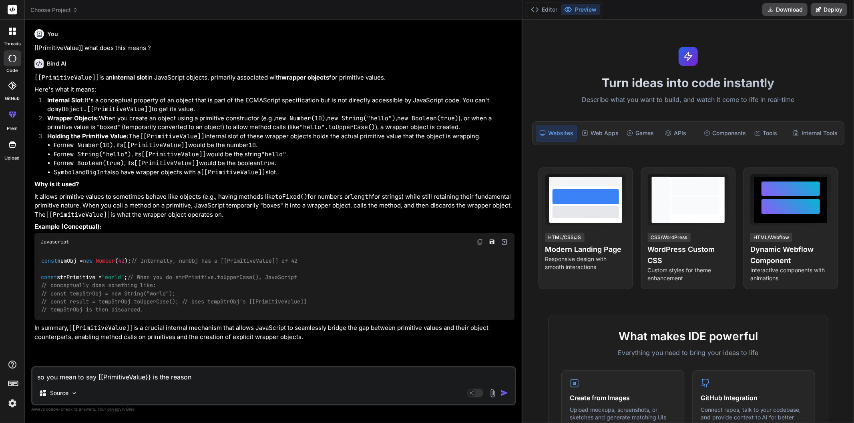
type textarea "x"
type textarea "so you mean to say [[PrimitiveValue}} is the reason du"
type textarea "x"
type textarea "so you mean to say [[PrimitiveValue}} is the reason due"
type textarea "x"
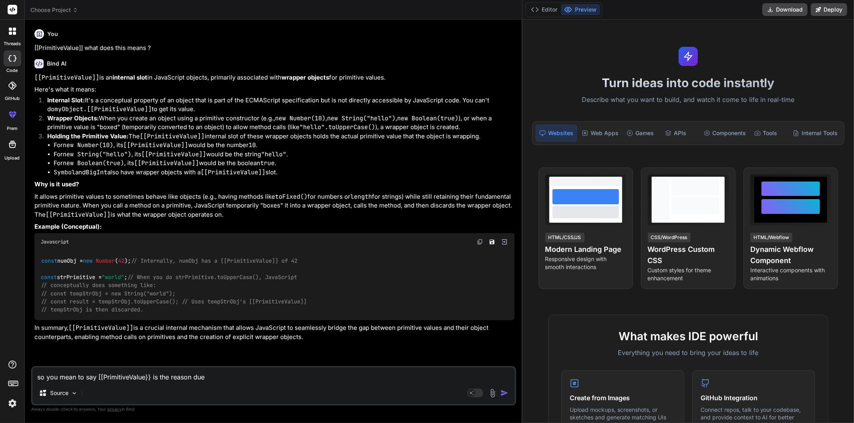
type textarea "so you mean to say [[PrimitiveValue}} is the reason due"
type textarea "x"
type textarea "so you mean to say [[PrimitiveValue}} is the reason due t"
type textarea "x"
type textarea "so you mean to say [[PrimitiveValue}} is the reason due to"
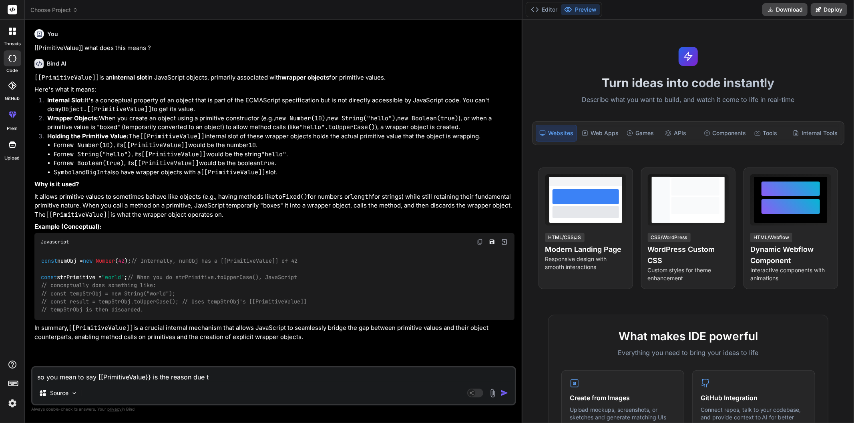
type textarea "x"
type textarea "so you mean to say [[PrimitiveValue}} is the reason due to"
type textarea "x"
type textarea "so you mean to say [[PrimitiveValue}} is the reason due to w"
type textarea "x"
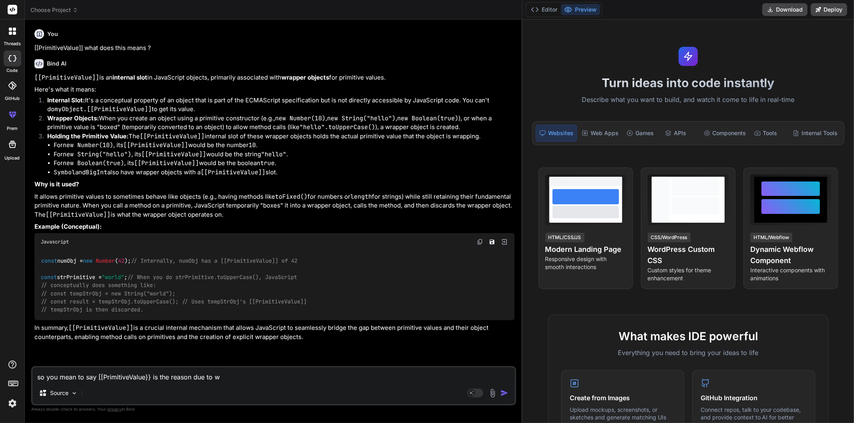
type textarea "so you mean to say [[PrimitiveValue}} is the reason due to wh"
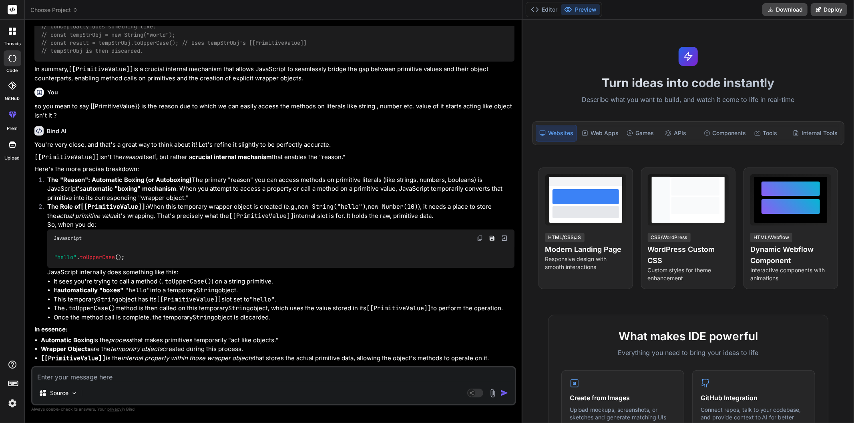
scroll to position [262, 0]
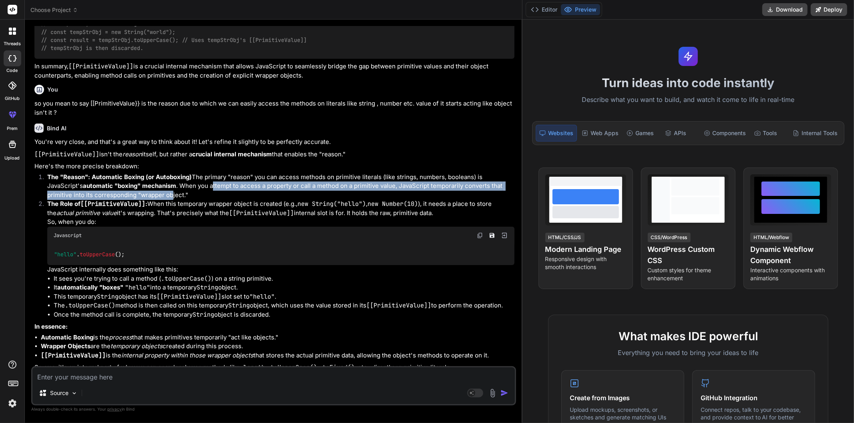
drag, startPoint x: 50, startPoint y: 211, endPoint x: 465, endPoint y: 215, distance: 415.5
click at [465, 200] on p "The "Reason": Automatic Boxing (or Autoboxing) The primary "reason" you can acc…" at bounding box center [280, 186] width 467 height 27
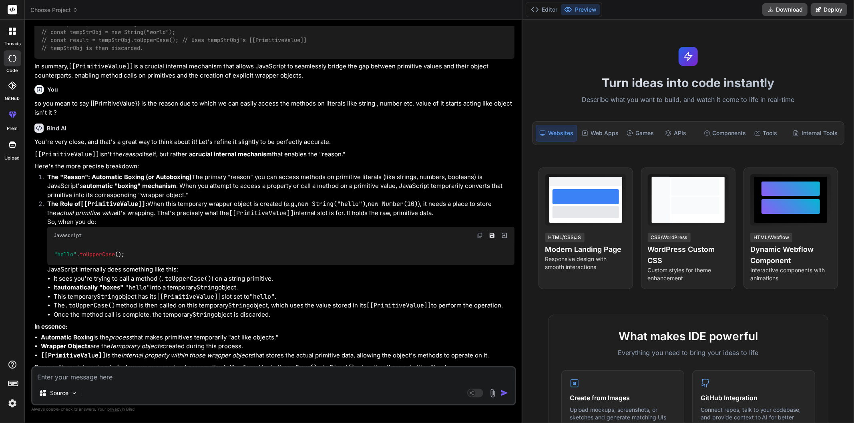
click at [401, 218] on p "The Role of [[PrimitiveValue]] : When this temporary wrapper object is created …" at bounding box center [280, 209] width 467 height 18
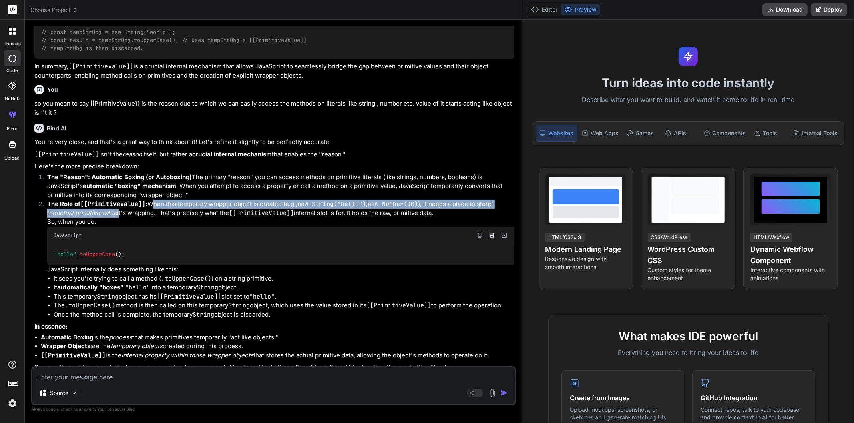
drag, startPoint x: 49, startPoint y: 231, endPoint x: 468, endPoint y: 231, distance: 418.7
click at [468, 218] on p "The Role of [[PrimitiveValue]] : When this temporary wrapper object is created …" at bounding box center [280, 209] width 467 height 18
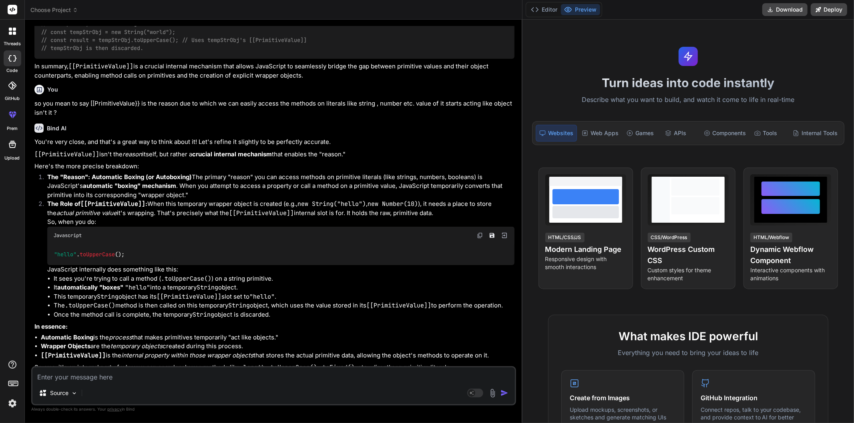
click at [452, 218] on p "The Role of [[PrimitiveValue]] : When this temporary wrapper object is created …" at bounding box center [280, 209] width 467 height 18
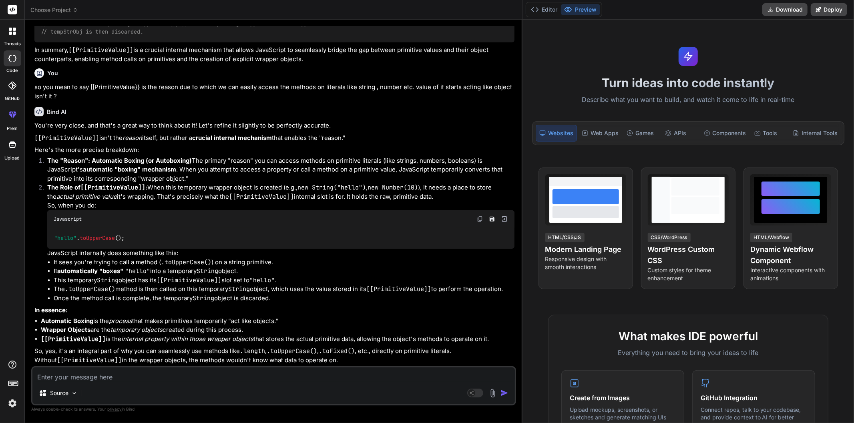
scroll to position [302, 0]
click at [171, 376] on textarea at bounding box center [273, 375] width 482 height 14
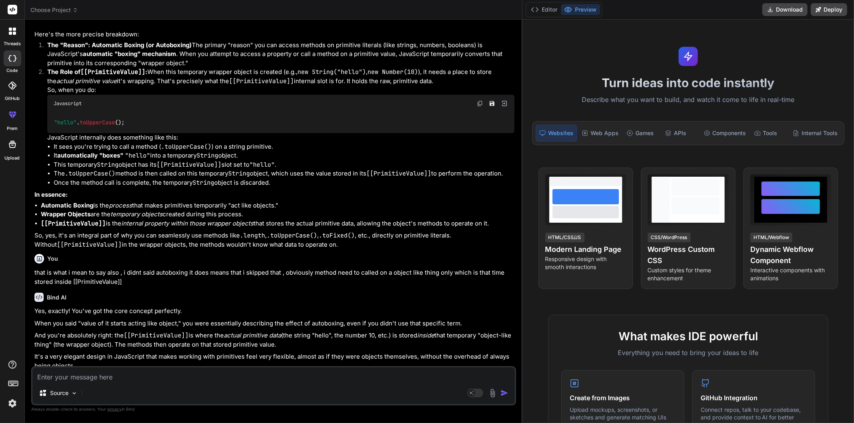
scroll to position [423, 0]
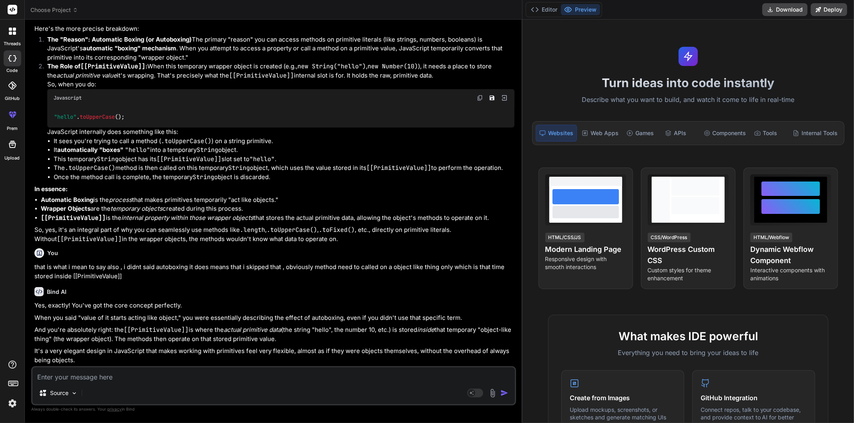
click at [154, 383] on div "Source Agent Mode. When this toggle is activated, AI automatically makes decisi…" at bounding box center [273, 386] width 485 height 39
click at [162, 375] on textarea at bounding box center [273, 375] width 482 height 14
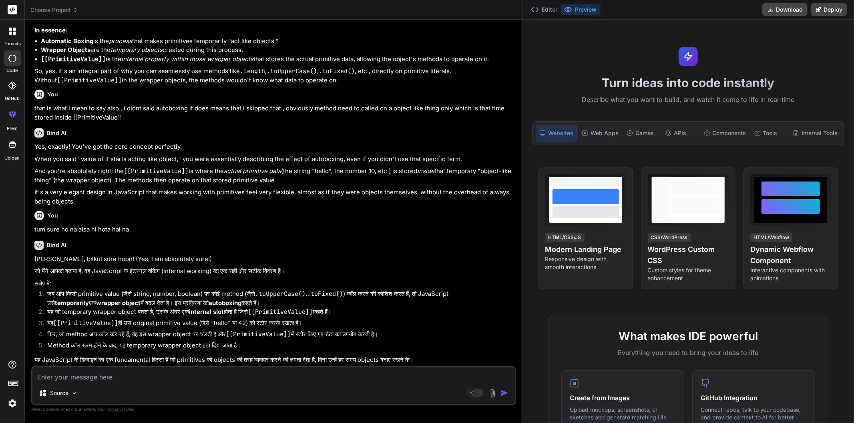
scroll to position [582, 0]
click at [153, 379] on textarea at bounding box center [273, 375] width 482 height 14
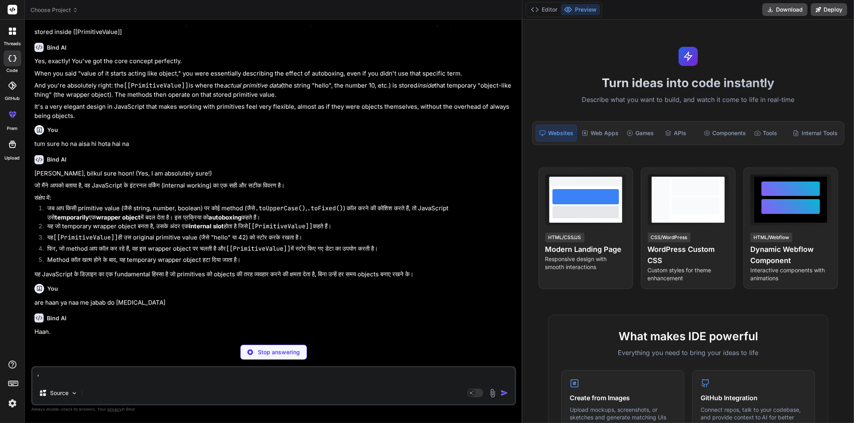
scroll to position [640, 0]
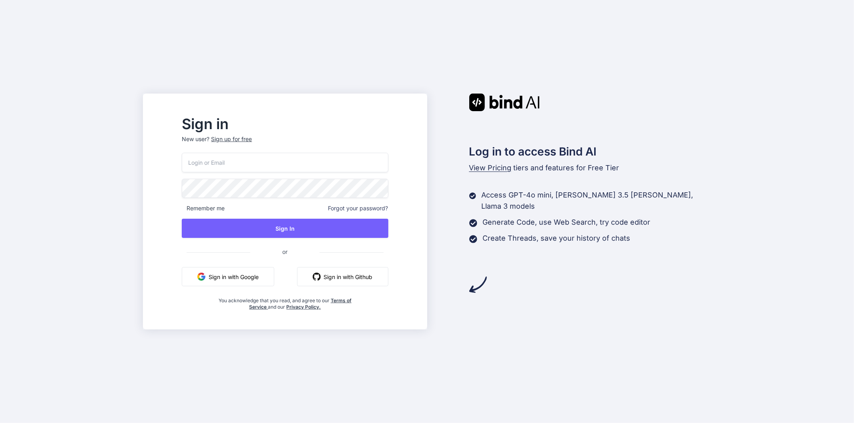
click at [262, 166] on input "email" at bounding box center [285, 163] width 206 height 20
type input "[EMAIL_ADDRESS][DOMAIN_NAME]"
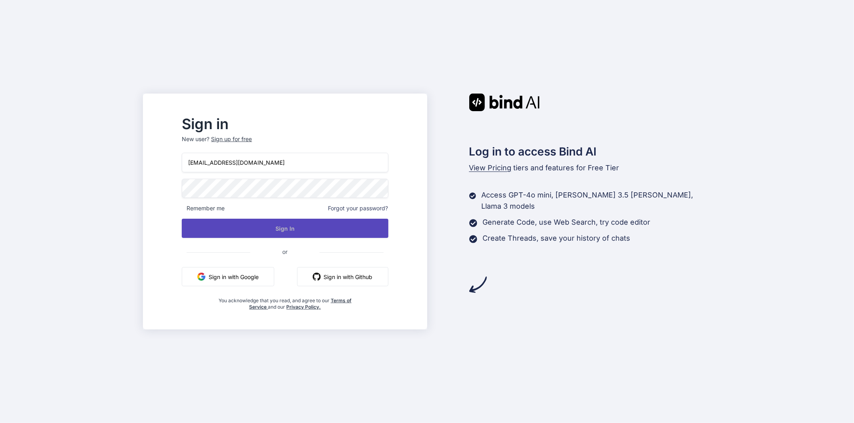
click at [298, 233] on button "Sign In" at bounding box center [285, 228] width 206 height 19
